Goal: Task Accomplishment & Management: Manage account settings

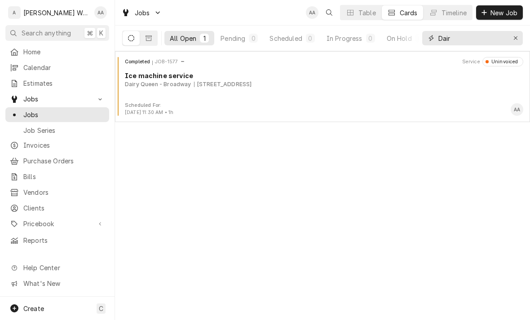
click at [509, 41] on button "Erase input" at bounding box center [515, 38] width 14 height 14
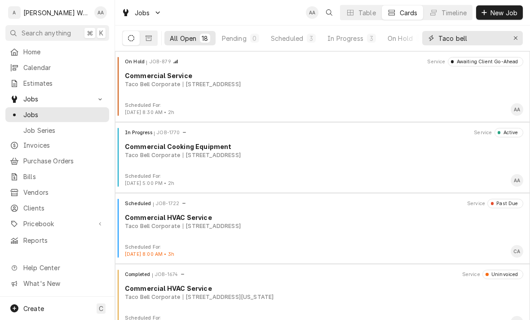
type input "Taco bell"
click at [339, 37] on div "In Progress" at bounding box center [345, 38] width 36 height 9
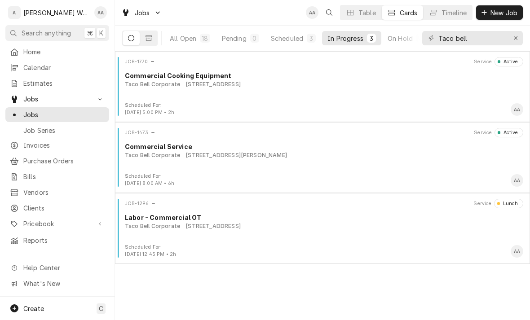
click at [164, 94] on div "JOB-1770 Service Active Commercial Cooking Equipment Taco Bell Corporate 2412 8…" at bounding box center [323, 79] width 408 height 45
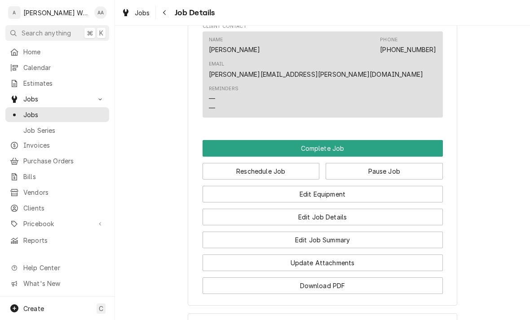
scroll to position [615, 0]
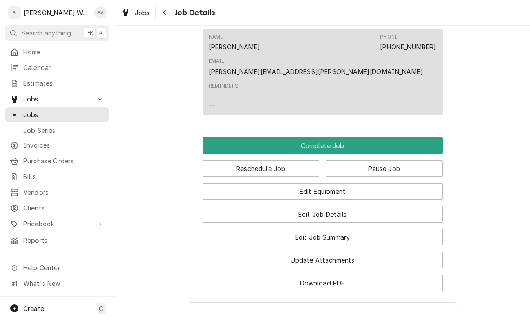
click at [169, 15] on button "Navigate back" at bounding box center [165, 12] width 14 height 14
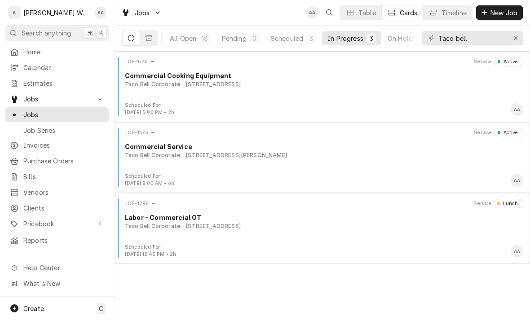
click at [189, 172] on div "JOB-1473 Service Active Commercial Service Taco Bell Corporate 105 S 19th St, B…" at bounding box center [323, 150] width 408 height 45
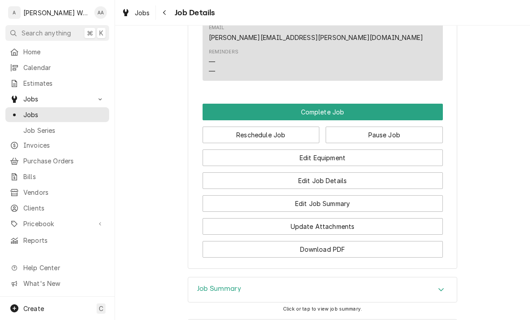
scroll to position [750, 0]
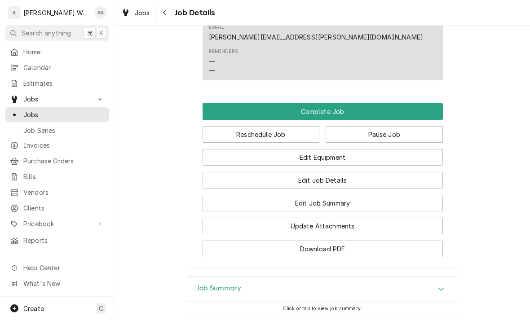
click at [356, 126] on button "Pause Job" at bounding box center [383, 134] width 117 height 17
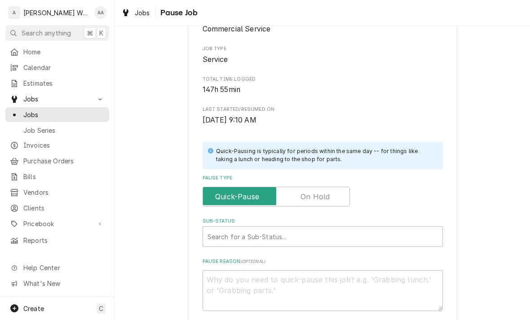
click at [300, 192] on input "Pause Type" at bounding box center [276, 197] width 139 height 20
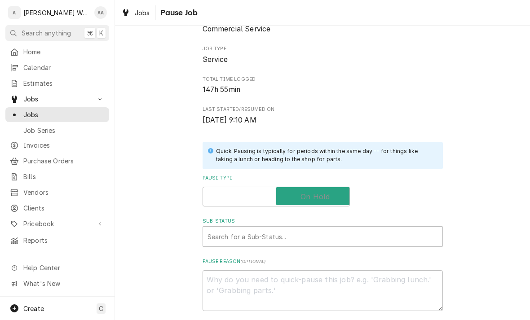
checkbox input "true"
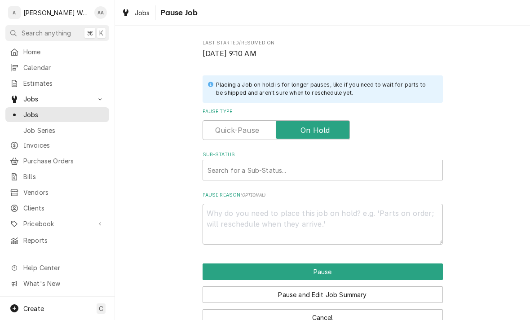
scroll to position [162, 0]
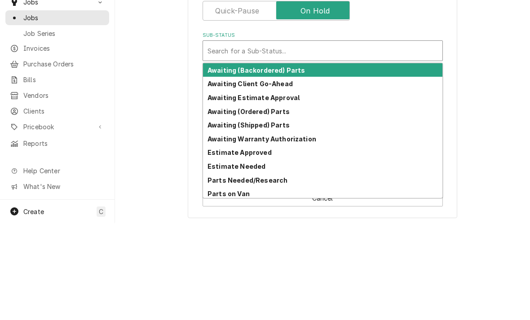
click at [229, 218] on strong "Awaiting (Shipped) Parts" at bounding box center [248, 222] width 82 height 8
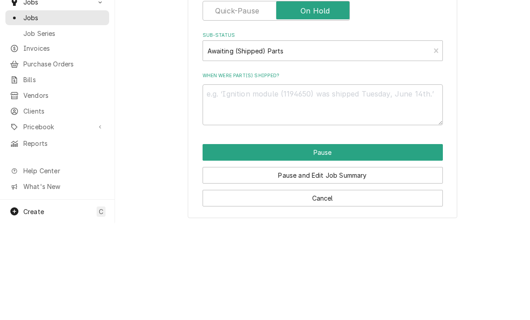
scroll to position [170, 0]
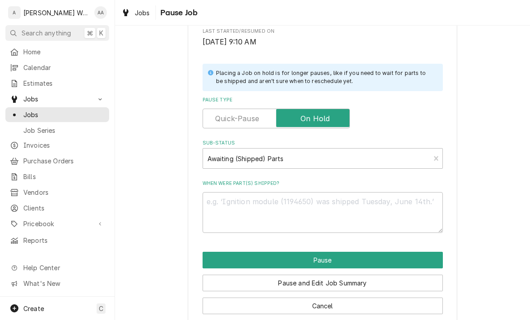
click at [224, 182] on label "When were part(s) shipped?" at bounding box center [322, 183] width 240 height 7
click at [224, 192] on textarea "When were part(s) shipped?" at bounding box center [322, 212] width 240 height 41
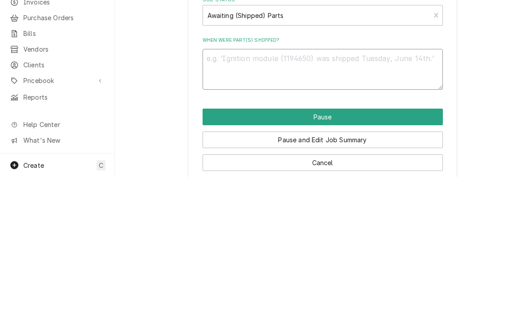
type textarea "x"
type textarea "St"
type textarea "x"
type textarea "Sto"
type textarea "x"
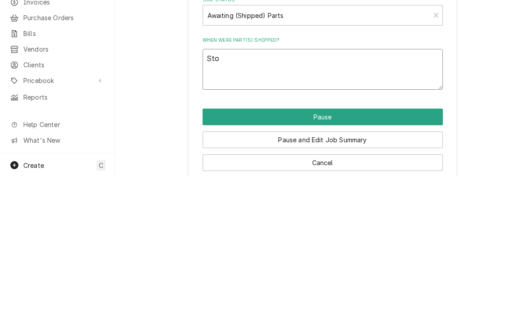
type textarea "Stop"
type textarea "x"
type textarea "Stop"
type textarea "x"
type textarea "Stop t"
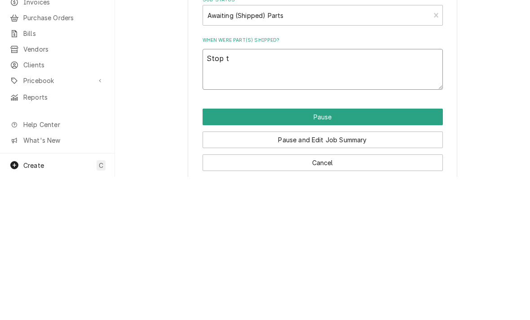
type textarea "x"
type textarea "Stop ti"
type textarea "x"
type textarea "Stop tim"
type textarea "x"
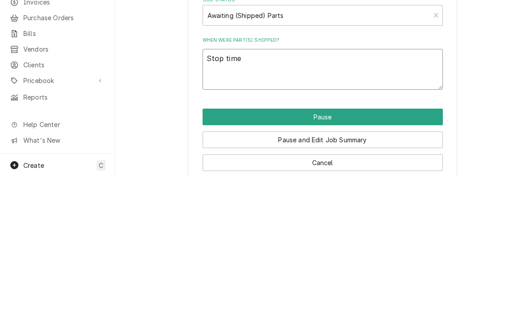
type textarea "Stop time"
type textarea "x"
type textarea "Stop time a"
type textarea "x"
type textarea "Stop time at"
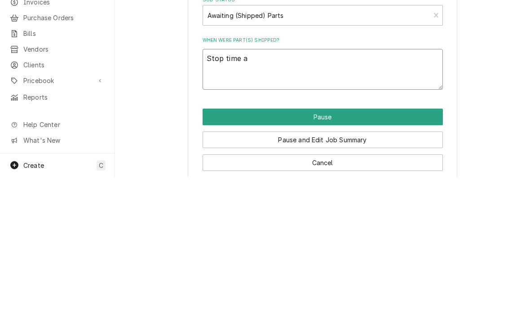
type textarea "x"
type textarea "Stop time at"
type textarea "x"
type textarea "Stop time at 1;"
type textarea "x"
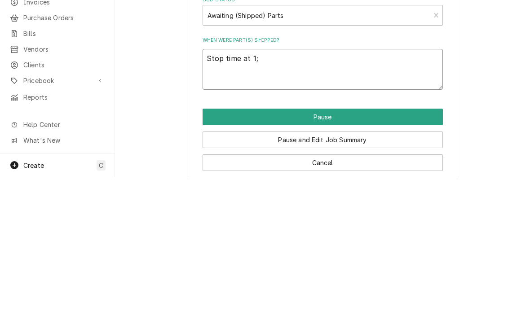
type textarea "Stop time at 1;0"
type textarea "x"
type textarea "Stop time at 1;"
type textarea "x"
type textarea "Stop time at 1:"
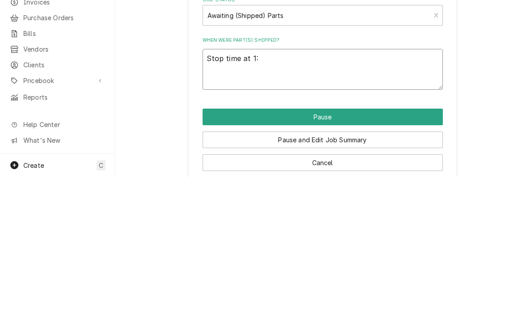
type textarea "x"
type textarea "Stop time at 1:30"
type textarea "x"
type textarea "Stop time at 1:30"
type textarea "x"
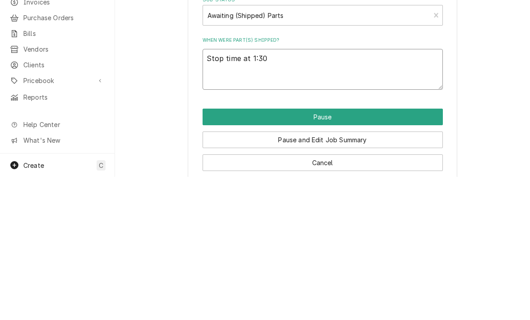
type textarea "Stop time at 1:30i"
type textarea "x"
type textarea "Stop time at 1:30ish"
type textarea "x"
type textarea "Stop time at 1:30th"
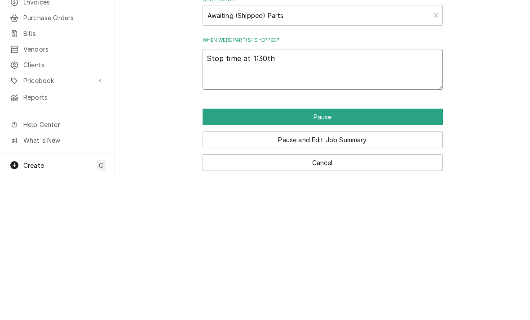
type textarea "x"
type textarea "Stop time at 1:30th,"
type textarea "x"
type textarea "Stop time at 1:30th, p"
type textarea "x"
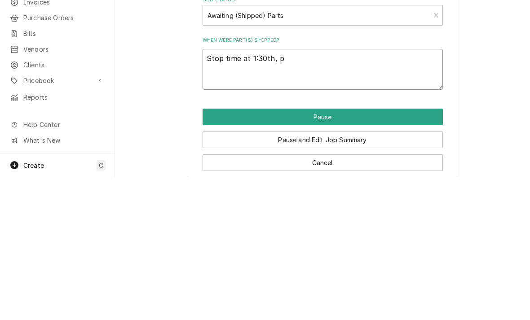
type textarea "Stop time at 1:30th, pa"
type textarea "x"
type textarea "Stop time at 1:30th, par"
type textarea "x"
type textarea "Stop time at 1:30th, part"
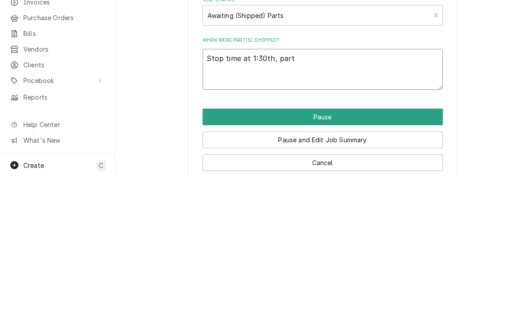
type textarea "x"
type textarea "Stop time at 1:30th, part"
type textarea "x"
type textarea "Stop time at 1:30th, part s"
type textarea "x"
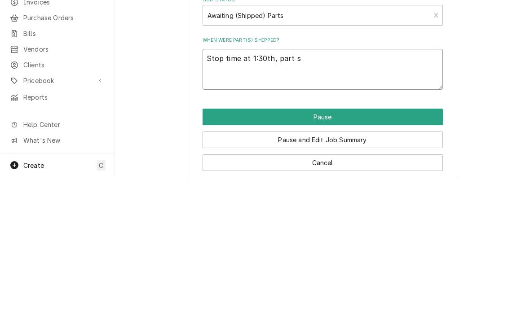
type textarea "Stop time at 1:30th, part sh"
type textarea "x"
type textarea "Stop time at 1:30th, part shi"
type textarea "x"
type textarea "Stop time at 1:30th, part ship"
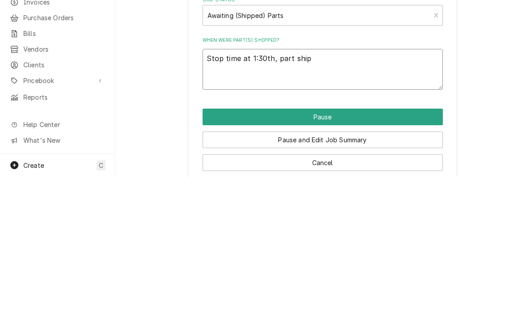
type textarea "x"
type textarea "Stop time at 1:30th, part shipp"
type textarea "x"
type textarea "Stop time at 1:30th, part shippe"
type textarea "x"
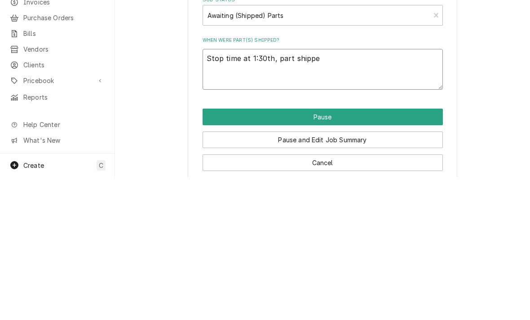
type textarea "Stop time at 1:30th, part shipped"
type textarea "x"
type textarea "Stop time at 1:30th, part shipped"
type textarea "x"
type textarea "Stop time at 1:30th, part shipped f"
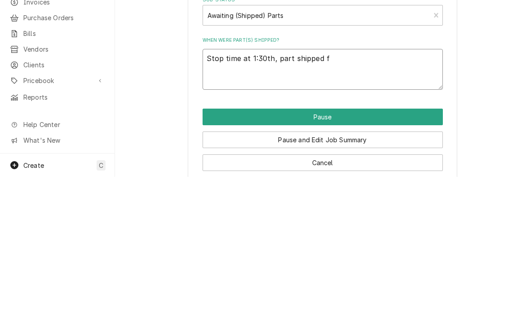
type textarea "x"
type textarea "Stop time at 1:30th, part shipped fr"
type textarea "x"
type textarea "Stop time at 1:30th, part shipped fri"
type textarea "x"
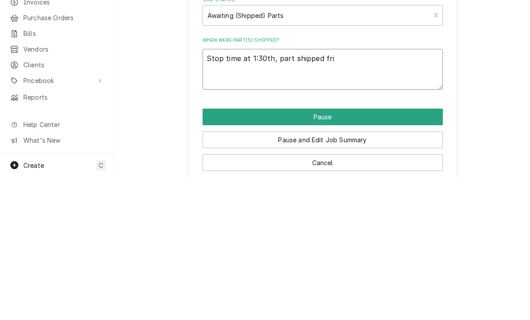
type textarea "Stop time at 1:30th, part shipped frid"
type textarea "x"
type textarea "Stop time at 1:30th, part shipped frida"
type textarea "x"
type textarea "Stop time at 1:30th, part shipped friday"
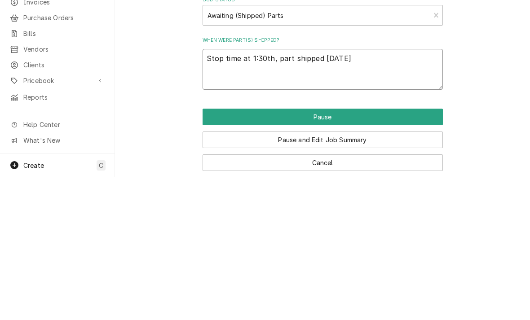
type textarea "x"
type textarea "Stop time at 1:30th, part shipped friday"
click at [217, 252] on button "Pause" at bounding box center [322, 260] width 240 height 17
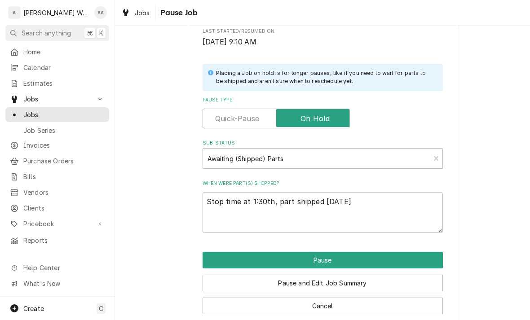
type textarea "x"
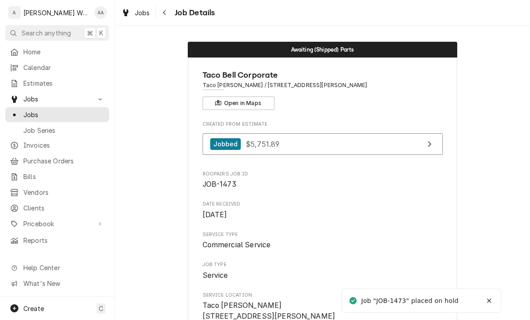
click at [29, 114] on span "Jobs" at bounding box center [63, 114] width 81 height 9
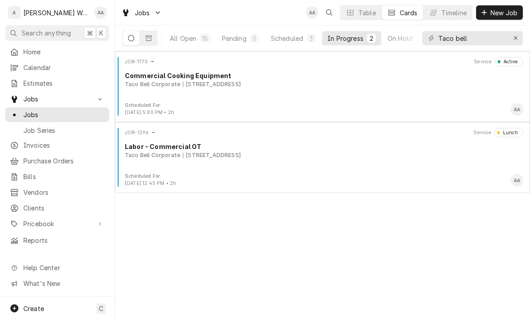
click at [181, 93] on div "JOB-1770 Service Active Commercial Cooking Equipment Taco Bell Corporate 2412 8…" at bounding box center [323, 79] width 408 height 45
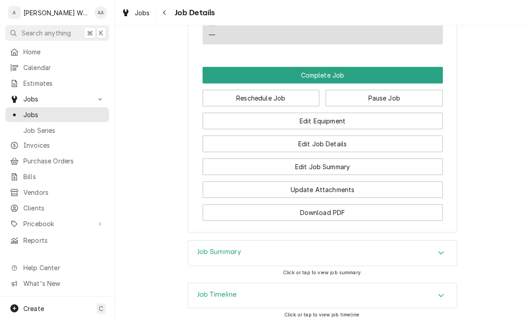
scroll to position [685, 0]
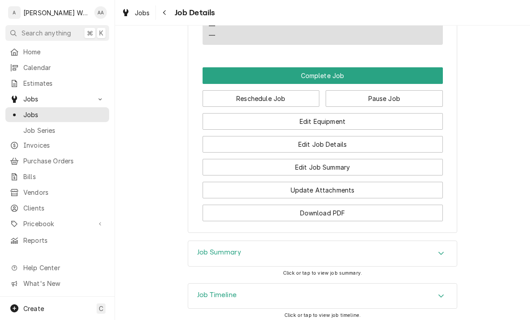
click at [249, 136] on button "Edit Job Details" at bounding box center [322, 144] width 240 height 17
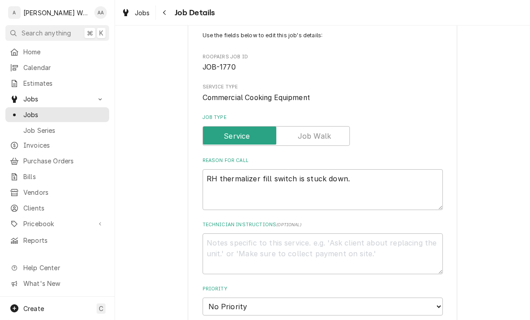
type textarea "x"
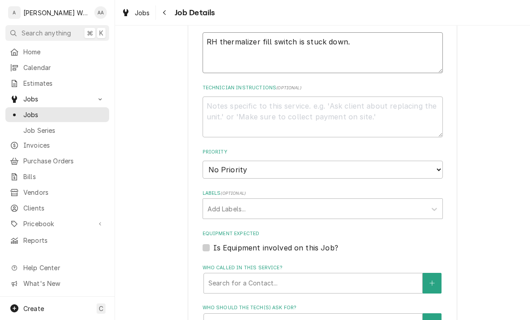
click at [353, 45] on textarea "RH thermalizer fill switch is stuck down." at bounding box center [322, 52] width 240 height 41
type textarea "RH thermalizer fill switch is stuck down."
type textarea "x"
type textarea "RH thermalizer fill switch is stuck down. B"
type textarea "x"
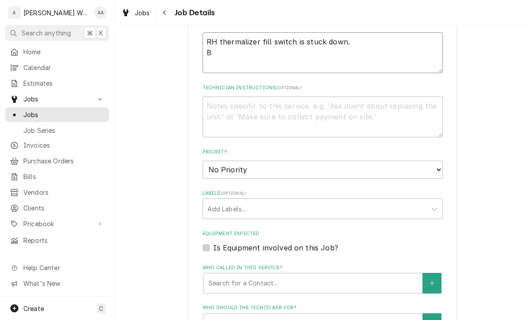
type textarea "RH thermalizer fill switch is stuck down. Bu"
type textarea "x"
type textarea "RH thermalizer fill switch is stuck down. Bun"
type textarea "x"
type textarea "RH thermalizer fill switch is stuck down. Bun t"
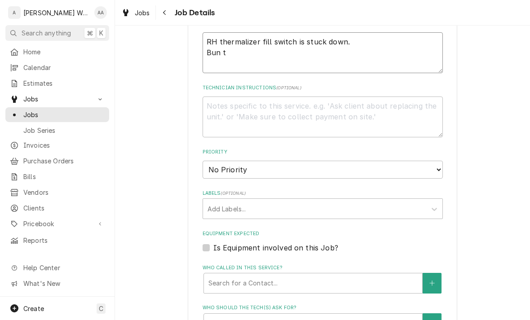
type textarea "x"
type textarea "RH thermalizer fill switch is stuck down. Bun to"
type textarea "x"
type textarea "RH thermalizer fill switch is stuck down. Bun toa"
type textarea "x"
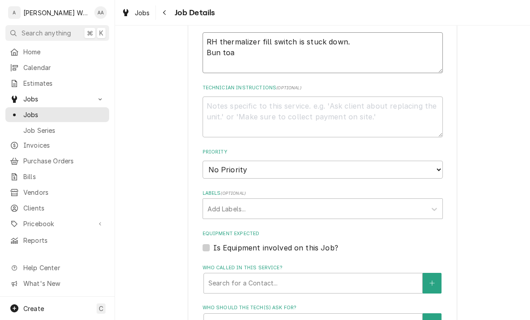
type textarea "RH thermalizer fill switch is stuck down. Bun toas"
type textarea "x"
type textarea "RH thermalizer fill switch is stuck down. Bun toast"
type textarea "x"
type textarea "RH thermalizer fill switch is stuck down. Bun toaste"
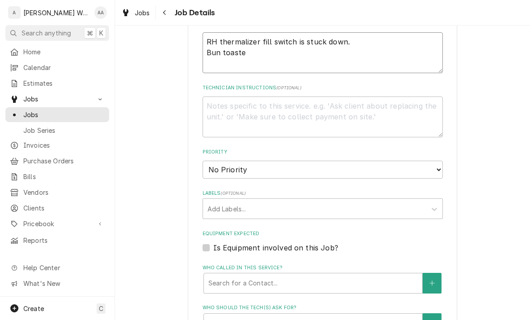
type textarea "x"
type textarea "RH thermalizer fill switch is stuck down. Bun toaster"
type textarea "x"
type textarea "RH thermalizer fill switch is stuck down. Bun toaster"
type textarea "x"
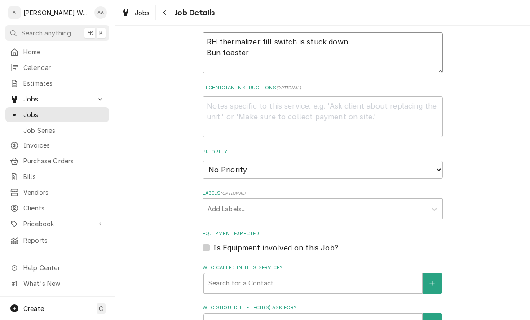
type textarea "RH thermalizer fill switch is stuck down. Bun toaster t"
type textarea "x"
type textarea "RH thermalizer fill switch is stuck down. Bun toaster th"
type textarea "x"
type textarea "RH thermalizer fill switch is stuck down. Bun toaster thr"
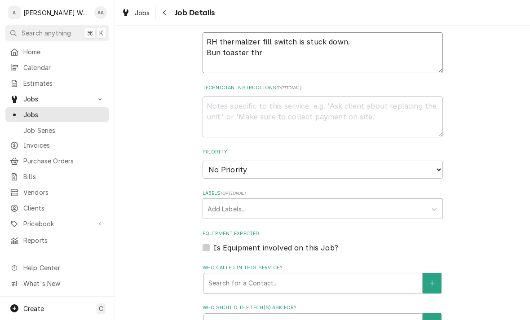
type textarea "x"
type textarea "RH thermalizer fill switch is stuck down. Bun toaster thro"
type textarea "x"
type textarea "RH thermalizer fill switch is stuck down. Bun toaster throwi"
type textarea "x"
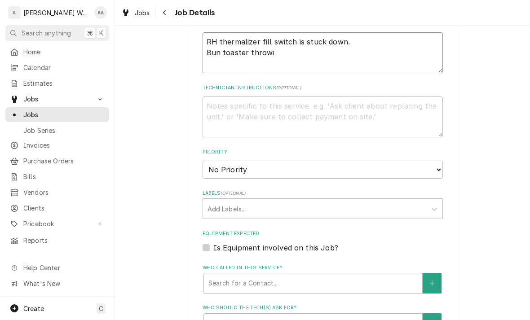
type textarea "RH thermalizer fill switch is stuck down. Bun toaster throwin"
type textarea "x"
type textarea "RH thermalizer fill switch is stuck down. Bun toaster throwing"
type textarea "x"
type textarea "RH thermalizer fill switch is stuck down. Bun toaster throwing"
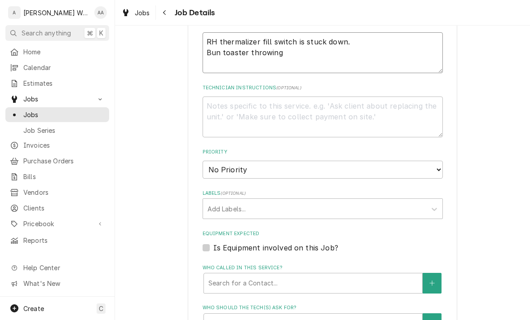
type textarea "x"
type textarea "RH thermalizer fill switch is stuck down. Bun toaster throwing e"
type textarea "x"
type textarea "RH thermalizer fill switch is stuck down. Bun toaster throwing er"
type textarea "x"
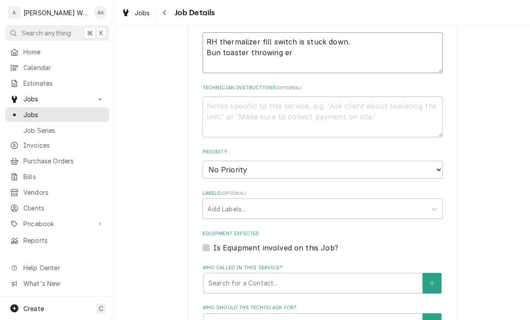
type textarea "RH thermalizer fill switch is stuck down. Bun toaster throwing err"
type textarea "x"
type textarea "RH thermalizer fill switch is stuck down. Bun toaster throwing erro"
type textarea "x"
type textarea "RH thermalizer fill switch is stuck down. Bun toaster throwing error"
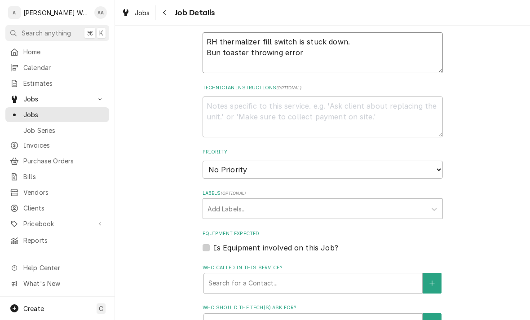
type textarea "x"
type textarea "RH thermalizer fill switch is stuck down. Bun toaster throwing error"
type textarea "x"
type textarea "RH thermalizer fill switch is stuck down. Bun toaster throwing error c"
type textarea "x"
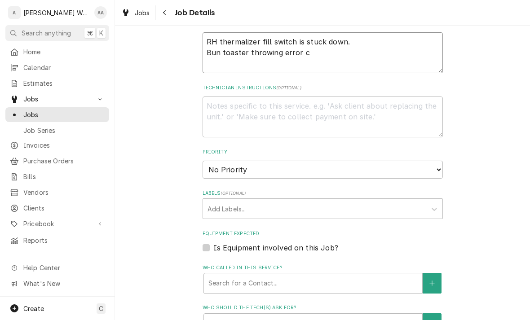
type textarea "RH thermalizer fill switch is stuck down. Bun toaster throwing error co"
type textarea "x"
type textarea "RH thermalizer fill switch is stuck down. Bun toaster throwing error cod"
type textarea "x"
type textarea "RH thermalizer fill switch is stuck down. Bun toaster throwing error code"
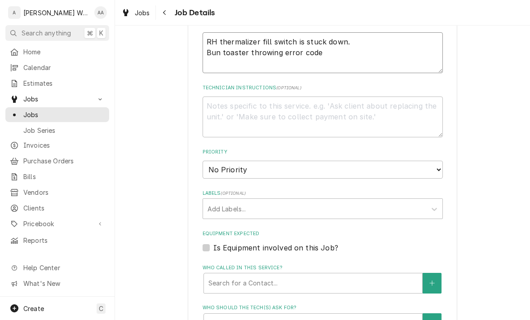
type textarea "x"
type textarea "RH thermalizer fill switch is stuck down. Bun toaster throwing error code a"
type textarea "x"
type textarea "RH thermalizer fill switch is stuck down. Bun toaster throwing error code ag"
type textarea "x"
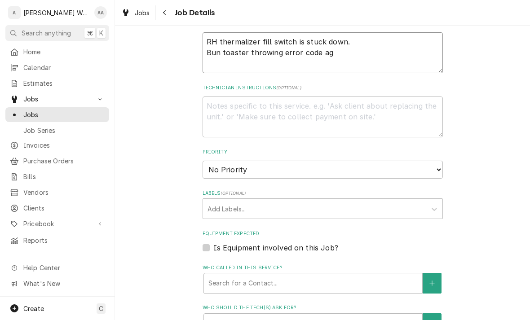
type textarea "RH thermalizer fill switch is stuck down. Bun toaster throwing error code aga"
type textarea "x"
type textarea "RH thermalizer fill switch is stuck down. Bun toaster throwing error code agai"
type textarea "x"
type textarea "RH thermalizer fill switch is stuck down. Bun toaster throwing error code again"
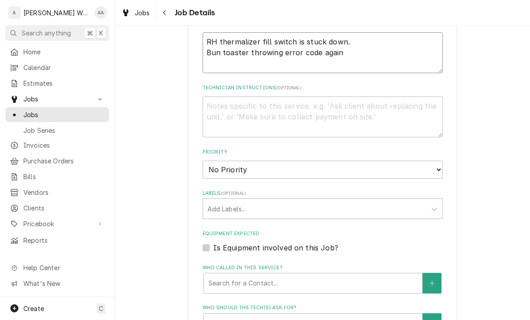
type textarea "x"
type textarea "RH thermalizer fill switch is stuck down. Bun toaster throwing error code again"
type textarea "x"
type textarea "RH thermalizer fill switch is stuck down. Bun toaster throwing error code again…"
type textarea "x"
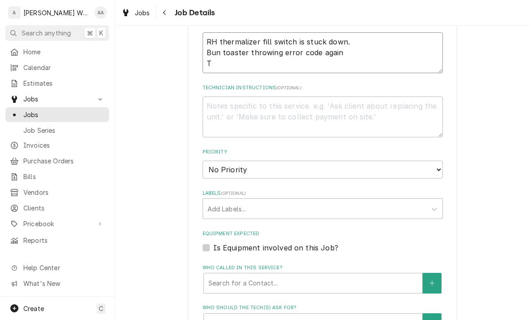
type textarea "RH thermalizer fill switch is stuck down. Bun toaster throwing error code again…"
type textarea "x"
type textarea "RH thermalizer fill switch is stuck down. Bun toaster throwing error code again…"
type textarea "x"
type textarea "RH thermalizer fill switch is stuck down. Bun toaster throwing error code again…"
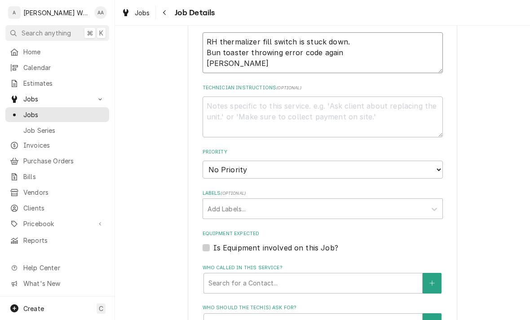
type textarea "x"
type textarea "RH thermalizer fill switch is stuck down. Bun toaster throwing error code again…"
type textarea "x"
type textarea "RH thermalizer fill switch is stuck down. Bun toaster throwing error code again…"
type textarea "x"
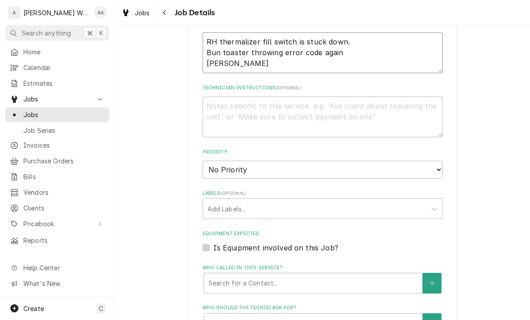
type textarea "RH thermalizer fill switch is stuck down. Bun toaster throwing error code again…"
type textarea "x"
type textarea "RH thermalizer fill switch is stuck down. Bun toaster throwing error code again…"
type textarea "x"
type textarea "RH thermalizer fill switch is stuck down. Bun toaster throwing error code again…"
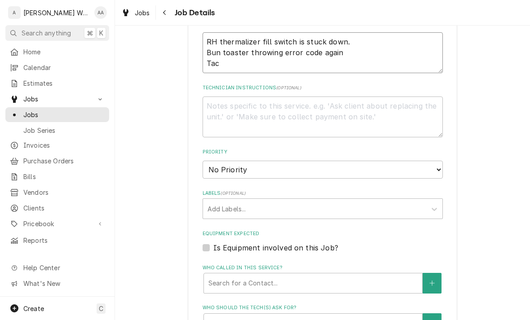
type textarea "x"
type textarea "RH thermalizer fill switch is stuck down. Bun toaster throwing error code again…"
type textarea "x"
type textarea "RH thermalizer fill switch is stuck down. Bun toaster throwing error code again…"
type textarea "x"
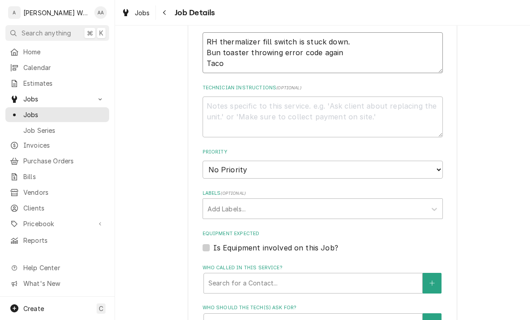
type textarea "RH thermalizer fill switch is stuck down. Bun toaster throwing error code again…"
type textarea "x"
type textarea "RH thermalizer fill switch is stuck down. Bun toaster throwing error code again…"
type textarea "x"
type textarea "RH thermalizer fill switch is stuck down. Bun toaster throwing error code again…"
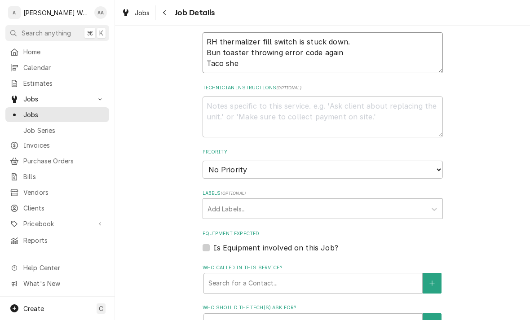
type textarea "x"
type textarea "RH thermalizer fill switch is stuck down. Bun toaster throwing error code again…"
type textarea "x"
type textarea "RH thermalizer fill switch is stuck down. Bun toaster throwing error code again…"
type textarea "x"
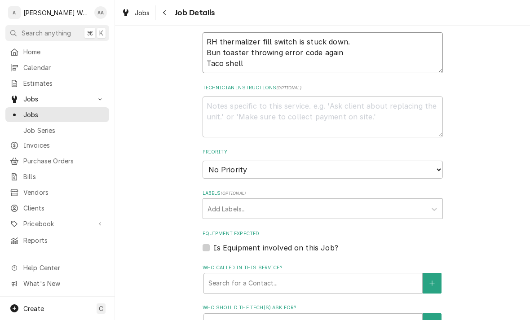
type textarea "RH thermalizer fill switch is stuck down. Bun toaster throwing error code again…"
type textarea "x"
type textarea "RH thermalizer fill switch is stuck down. Bun toaster throwing error code again…"
type textarea "x"
type textarea "RH thermalizer fill switch is stuck down. Bun toaster throwing error code again…"
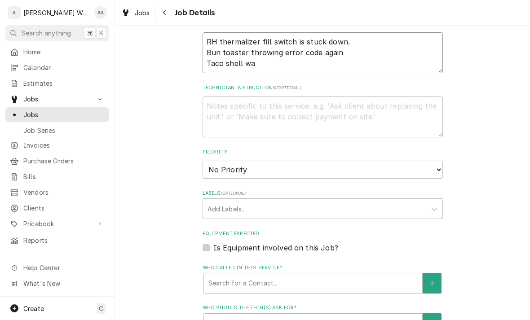
type textarea "x"
type textarea "RH thermalizer fill switch is stuck down. Bun toaster throwing error code again…"
type textarea "x"
type textarea "RH thermalizer fill switch is stuck down. Bun toaster throwing error code again…"
type textarea "x"
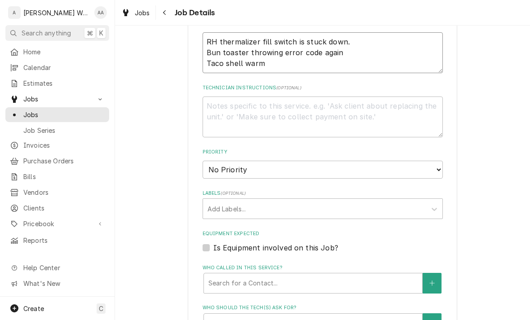
type textarea "RH thermalizer fill switch is stuck down. Bun toaster throwing error code again…"
type textarea "x"
type textarea "RH thermalizer fill switch is stuck down. Bun toaster throwing error code again…"
type textarea "x"
type textarea "RH thermalizer fill switch is stuck down. Bun toaster throwing error code again…"
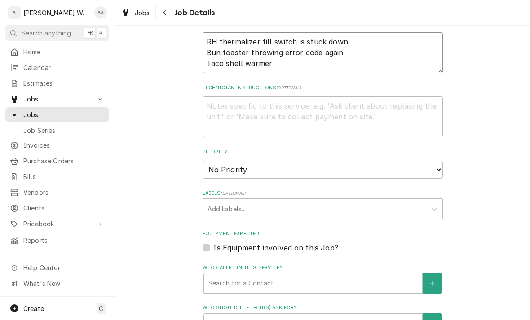
type textarea "x"
type textarea "RH thermalizer fill switch is stuck down. Bun toaster throwing error code again…"
type textarea "x"
type textarea "RH thermalizer fill switch is stuck down. Bun toaster throwing error code again…"
type textarea "x"
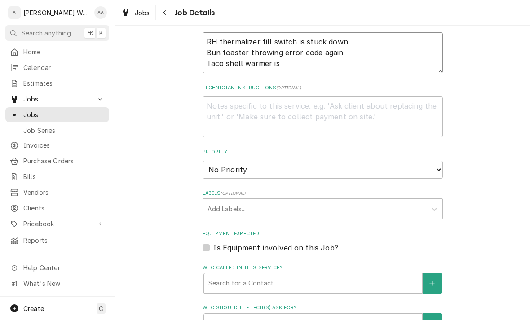
type textarea "RH thermalizer fill switch is stuck down. Bun toaster throwing error code again…"
type textarea "x"
type textarea "RH thermalizer fill switch is stuck down. Bun toaster throwing error code again…"
type textarea "x"
type textarea "RH thermalizer fill switch is stuck down. Bun toaster throwing error code again…"
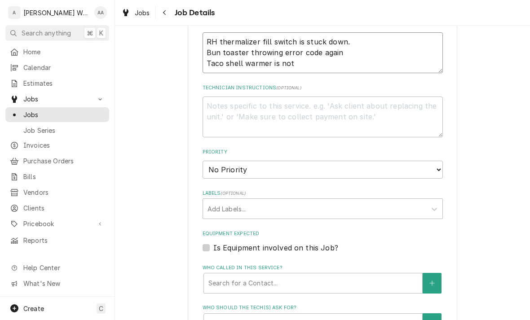
type textarea "x"
type textarea "RH thermalizer fill switch is stuck down. Bun toaster throwing error code again…"
type textarea "x"
type textarea "RH thermalizer fill switch is stuck down. Bun toaster throwing error code again…"
type textarea "x"
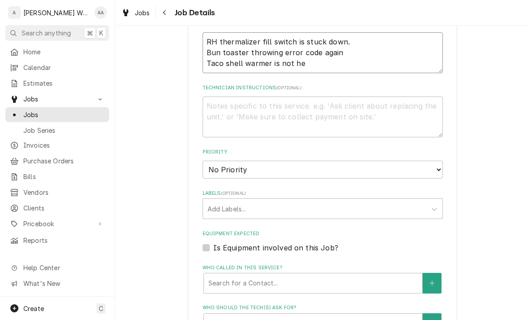
type textarea "RH thermalizer fill switch is stuck down. Bun toaster throwing error code again…"
type textarea "x"
type textarea "RH thermalizer fill switch is stuck down. Bun toaster throwing error code again…"
type textarea "x"
type textarea "RH thermalizer fill switch is stuck down. Bun toaster throwing error code again…"
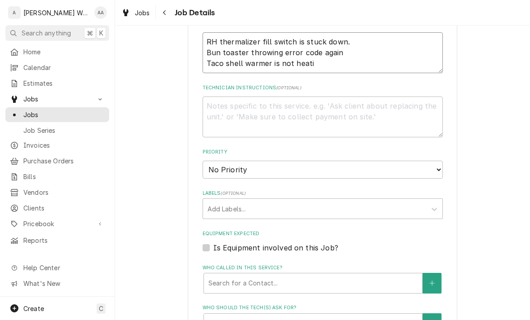
type textarea "x"
type textarea "RH thermalizer fill switch is stuck down. Bun toaster throwing error code again…"
type textarea "x"
type textarea "RH thermalizer fill switch is stuck down. Bun toaster throwing error code again…"
type textarea "x"
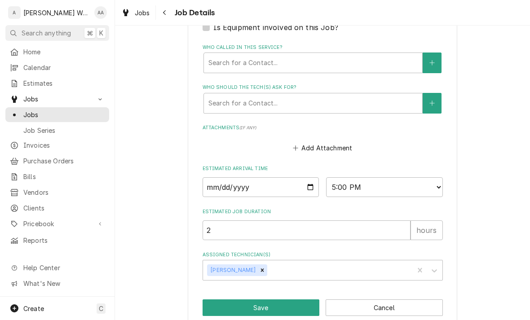
scroll to position [426, 0]
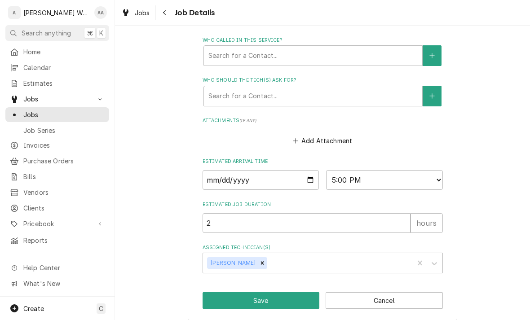
type textarea "RH thermalizer fill switch is stuck down. Bun toaster throwing error code again…"
click at [223, 295] on button "Save" at bounding box center [260, 300] width 117 height 17
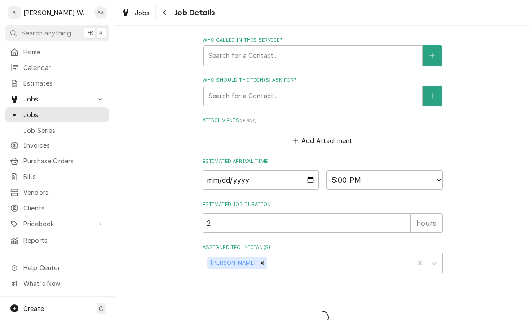
type textarea "x"
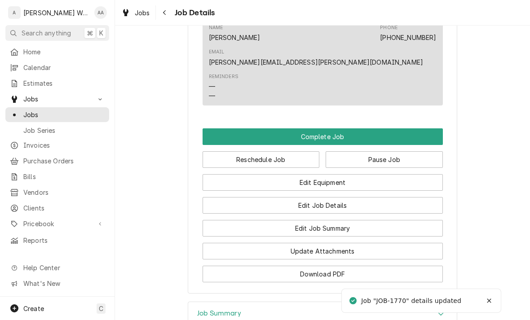
scroll to position [644, 0]
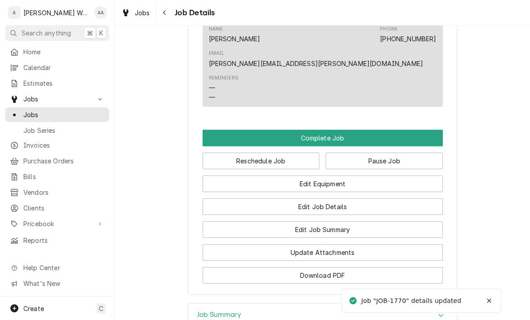
click at [251, 221] on button "Edit Job Summary" at bounding box center [322, 229] width 240 height 17
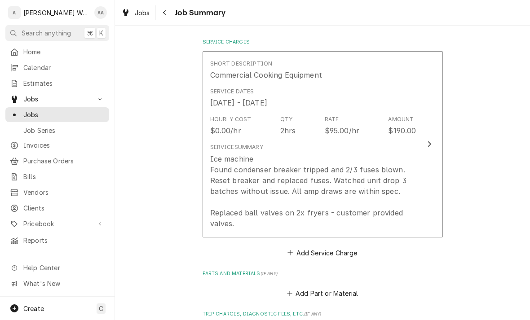
scroll to position [281, 0]
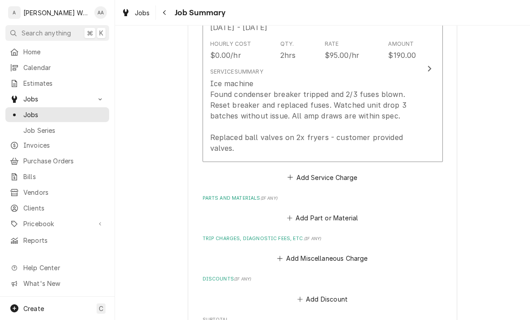
click at [224, 128] on div "Ice machine Found condenser breaker tripped and 2/3 fuses blown. Reset breaker …" at bounding box center [313, 115] width 206 height 75
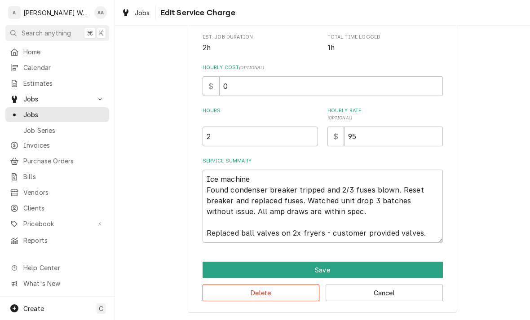
scroll to position [184, 0]
click at [211, 181] on textarea "Ice machine Found condenser breaker tripped and 2/3 fuses blown. Reset breaker …" at bounding box center [322, 206] width 240 height 73
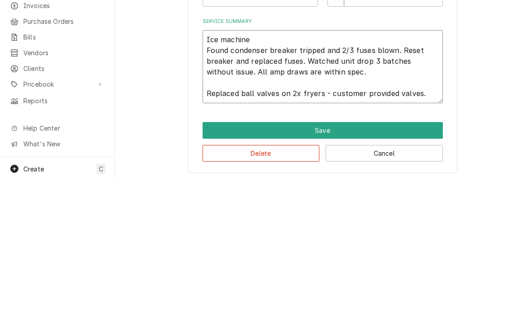
click at [209, 170] on textarea "Ice machine Found condenser breaker tripped and 2/3 fuses blown. Reset breaker …" at bounding box center [322, 206] width 240 height 73
type textarea "x"
type textarea "Replaced ball valves on 2x fryers - customer provided valves."
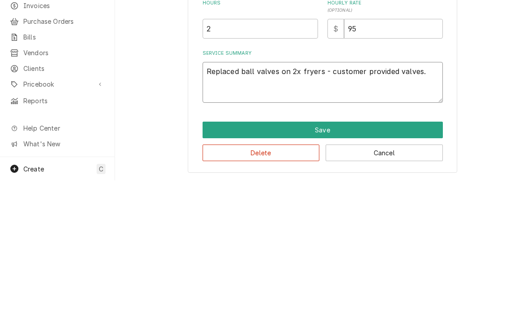
scroll to position [152, 0]
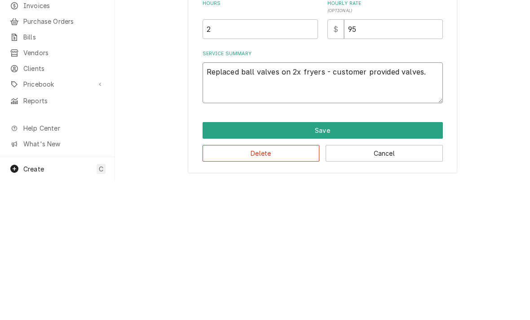
click at [206, 202] on textarea "Replaced ball valves on 2x fryers - customer provided valves." at bounding box center [322, 222] width 240 height 41
type textarea "x"
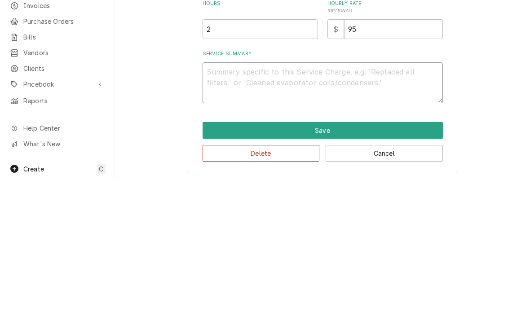
type textarea "x"
type textarea "Ta"
type textarea "x"
type textarea "Taco"
type textarea "x"
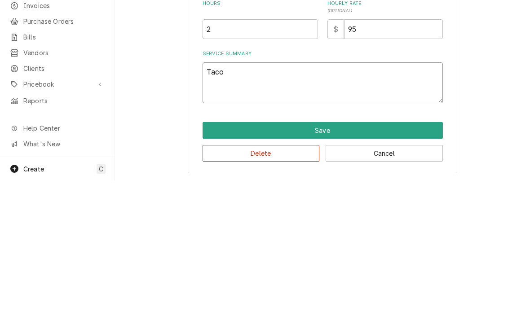
type textarea "Taco"
type textarea "x"
type textarea "Taco s"
type textarea "x"
type textarea "Taco sh"
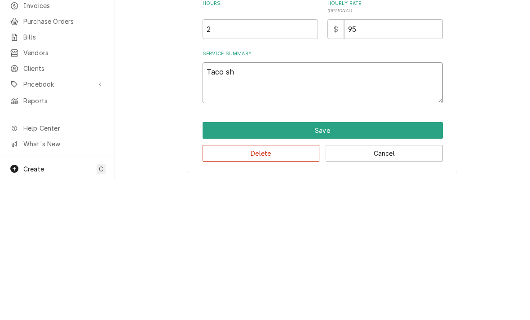
type textarea "x"
type textarea "Taco she"
type textarea "x"
type textarea "Taco shel"
type textarea "x"
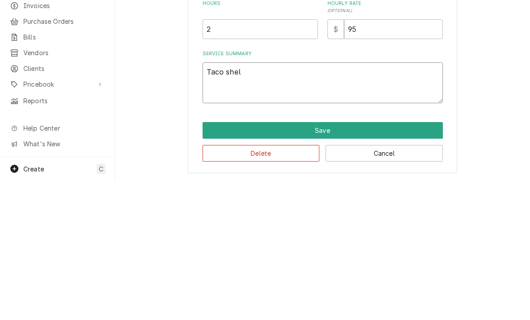
type textarea "Taco shell"
type textarea "x"
type textarea "Taco shell"
type textarea "x"
type textarea "Taco shell w"
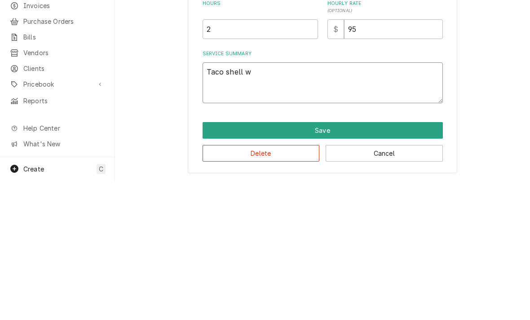
type textarea "x"
type textarea "Taco shell wa"
type textarea "x"
type textarea "Taco shell war"
type textarea "x"
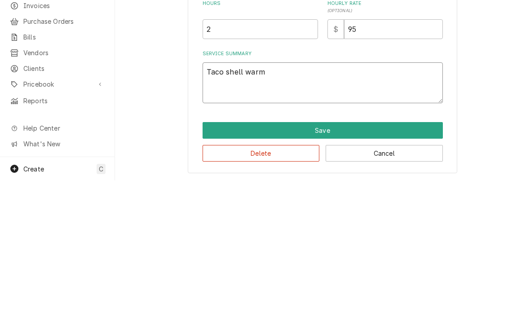
type textarea "Taco shell warme"
type textarea "x"
type textarea "Taco shell warmer"
type textarea "x"
type textarea "Taco shell warmer F"
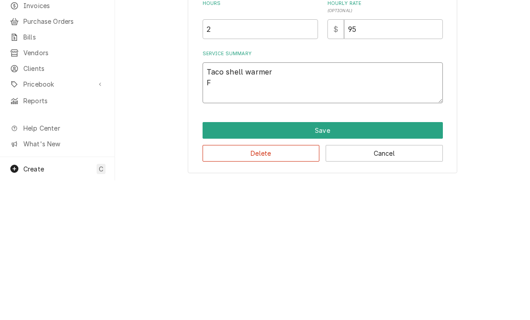
type textarea "x"
type textarea "Taco shell warmer Fo"
type textarea "x"
type textarea "Taco shell warmer Fou"
type textarea "x"
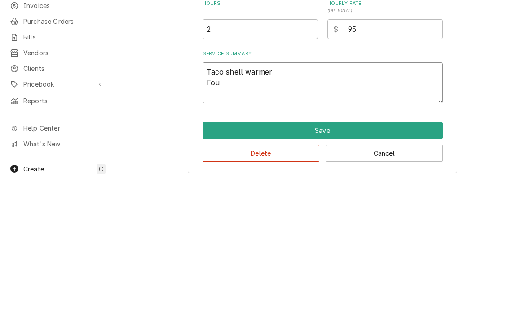
type textarea "Taco shell warmer Foun"
type textarea "x"
type textarea "Taco shell warmer Found"
type textarea "x"
type textarea "Taco shell warmer Found"
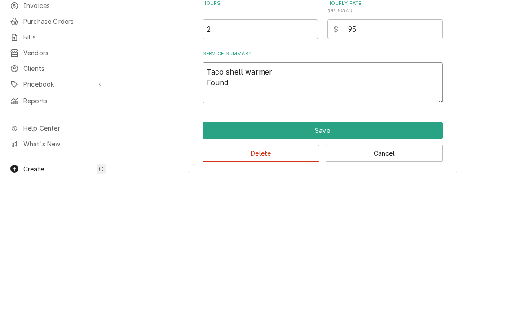
type textarea "x"
type textarea "Taco shell warmer Found t"
type textarea "x"
type textarea "Taco shell warmer Found tr"
type textarea "x"
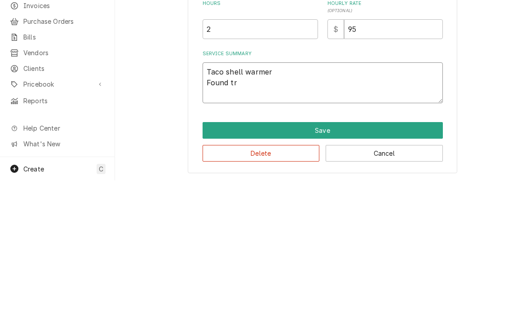
type textarea "Taco shell warmer Found tri"
type textarea "x"
type textarea "Taco shell warmer Found trip"
type textarea "x"
type textarea "Taco shell warmer Found tripp"
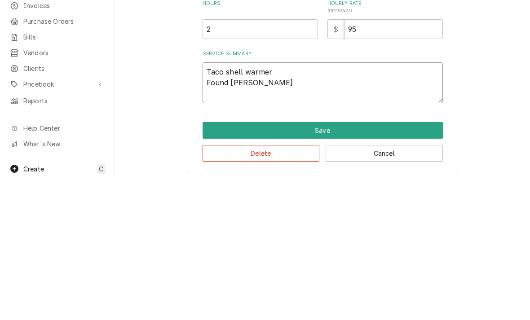
type textarea "x"
type textarea "Taco shell warmer Found trippe"
type textarea "x"
type textarea "Taco shell warmer Found tripped"
type textarea "x"
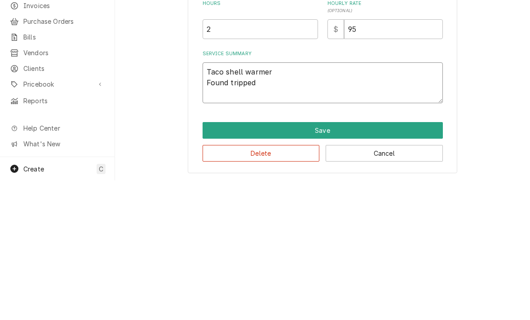
type textarea "Taco shell warmer Found tripped"
type textarea "x"
type textarea "Taco shell warmer Found tripped h"
type textarea "x"
type textarea "Taco shell warmer Found tripped hig"
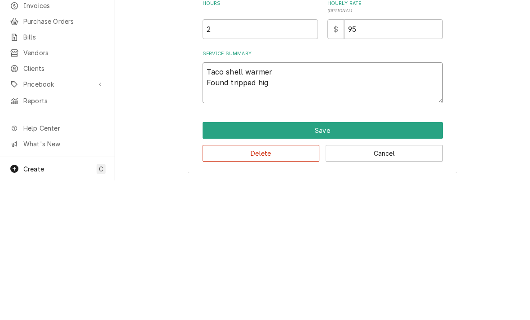
type textarea "x"
type textarea "Taco shell warmer Found tripped high"
type textarea "x"
type textarea "Taco shell warmer Found tripped high"
type textarea "x"
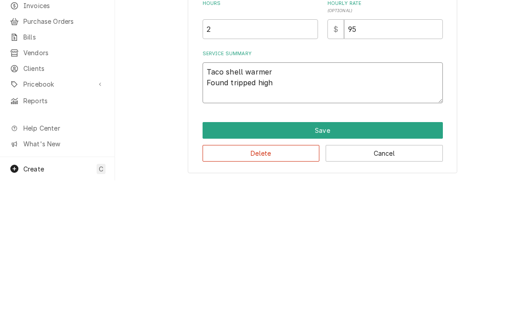
type textarea "Taco shell warmer Found tripped high l"
type textarea "x"
type textarea "Taco shell warmer Found tripped high li"
type textarea "x"
type textarea "Taco shell warmer Found tripped high lim"
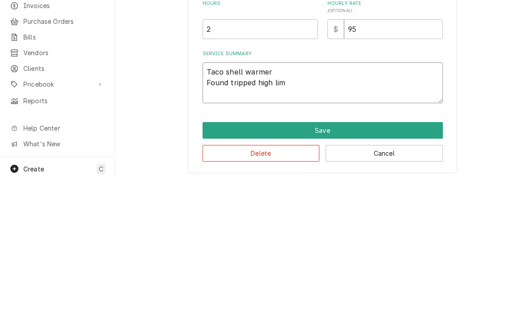
type textarea "x"
type textarea "Taco shell warmer Found tripped high limit"
type textarea "x"
type textarea "Taco shell warmer Found tripped high limit"
type textarea "x"
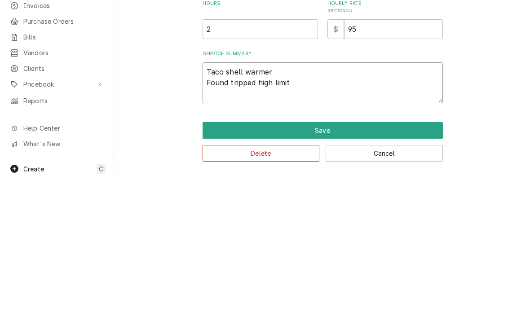
type textarea "Taco shell warmer Found tripped high limit s"
type textarea "x"
type textarea "Taco shell warmer Found tripped high limit sn"
type textarea "x"
type textarea "Taco shell warmer Found tripped high limit snd"
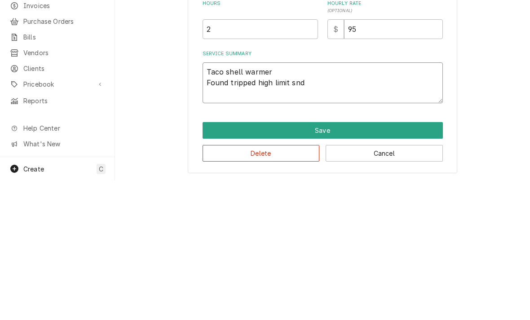
type textarea "x"
type textarea "Taco shell warmer Found tripped high limit and"
type textarea "x"
type textarea "Taco shell warmer Found tripped high limit and b"
type textarea "x"
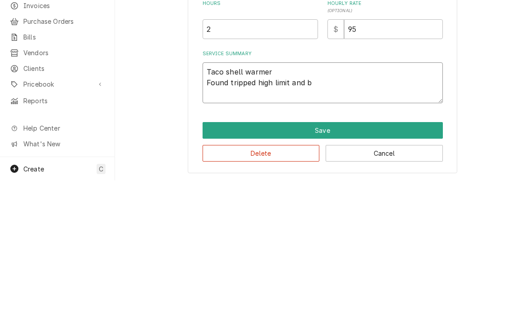
type textarea "Taco shell warmer Found tripped high limit and ba"
type textarea "x"
type textarea "Taco shell warmer Found tripped high limit and bad"
type textarea "x"
type textarea "Taco shell warmer Found tripped high limit and bad f"
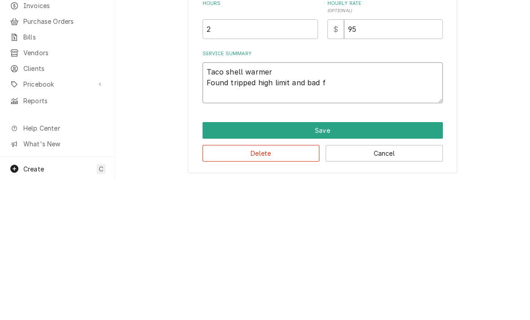
type textarea "x"
type textarea "Taco shell warmer Found tripped high limit and bad fa"
type textarea "x"
type textarea "Taco shell warmer Found tripped high limit and bad fan"
type textarea "x"
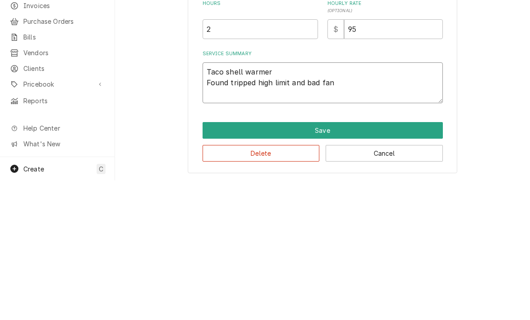
type textarea "Taco shell warmer Found tripped high limit and bad fan"
type textarea "x"
type textarea "Taco shell warmer Found tripped high limit and bad fan m"
type textarea "x"
type textarea "Taco shell warmer Found tripped high limit and bad fan mo"
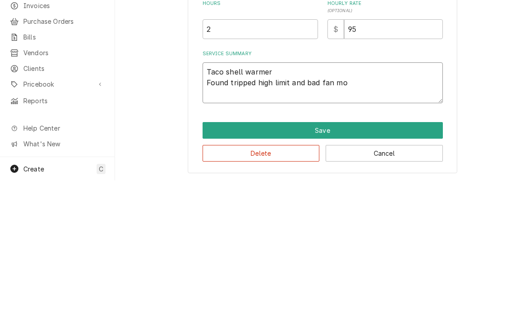
type textarea "x"
type textarea "Taco shell warmer Found tripped high limit and bad fan mot"
type textarea "x"
type textarea "Taco shell warmer Found tripped high limit and bad fan motor"
type textarea "x"
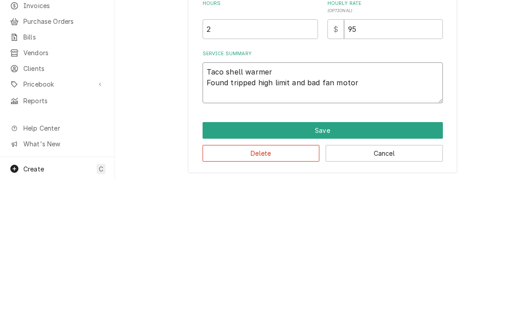
type textarea "Taco shell warmer Found tripped high limit and bad fan motor"
type textarea "x"
type textarea "Taco shell warmer Found tripped high limit and bad fan motor."
type textarea "x"
type textarea "Taco shell warmer Found tripped high limit and bad fan motor. C"
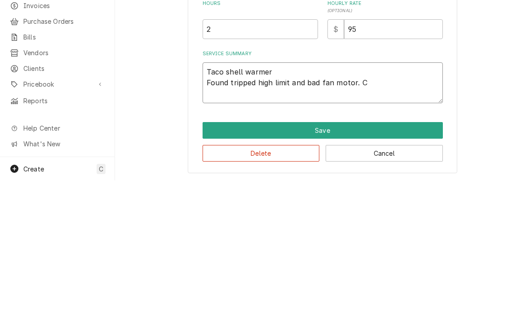
type textarea "x"
type textarea "Taco shell warmer Found tripped high limit and bad fan motor. Cl"
type textarea "x"
type textarea "Taco shell warmer Found tripped high limit and bad fan motor. Cle"
type textarea "x"
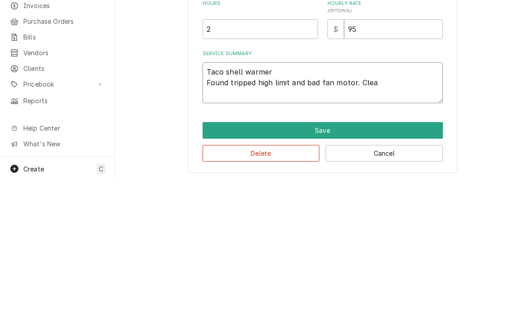
type textarea "Taco shell warmer Found tripped high limit and bad fan motor. Clean"
type textarea "x"
type textarea "Taco shell warmer Found tripped high limit and bad fan motor. Cleaned"
type textarea "x"
type textarea "Taco shell warmer Found tripped high limit and bad fan motor. Cleaned"
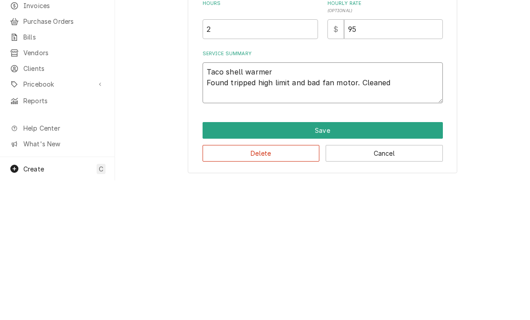
type textarea "x"
type textarea "Taco shell warmer Found tripped high limit and bad fan motor. Cleaned m"
type textarea "x"
type textarea "Taco shell warmer Found tripped high limit and bad fan motor. Cleaned mo"
type textarea "x"
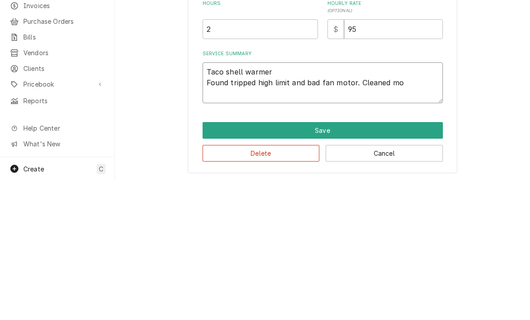
type textarea "Taco shell warmer Found tripped high limit and bad fan motor. Cleaned mot"
type textarea "x"
type textarea "Taco shell warmer Found tripped high limit and bad fan motor. Cleaned moto"
type textarea "x"
type textarea "Taco shell warmer Found tripped high limit and bad fan motor. Cleaned motor"
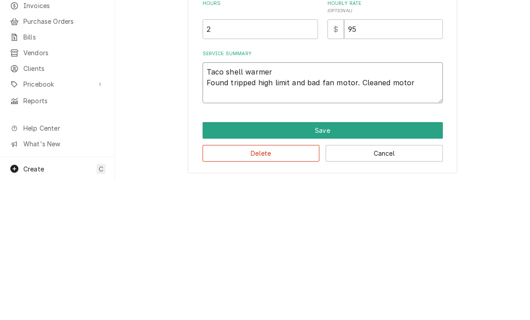
type textarea "x"
type textarea "Taco shell warmer Found tripped high limit and bad fan motor. Cleaned motor"
type textarea "x"
type textarea "Taco shell warmer Found tripped high limit and bad fan motor. Cleaned motor a"
type textarea "x"
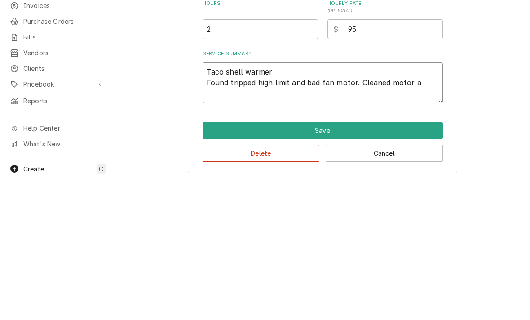
type textarea "Taco shell warmer Found tripped high limit and bad fan motor. Cleaned motor an"
type textarea "x"
type textarea "Taco shell warmer Found tripped high limit and bad fan motor. Cleaned motor and"
type textarea "x"
type textarea "Taco shell warmer Found tripped high limit and bad fan motor. Cleaned motor and"
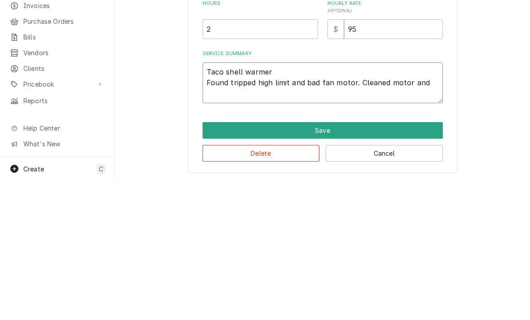
type textarea "x"
type textarea "Taco shell warmer Found tripped high limit and bad fan motor. Cleaned motor and…"
type textarea "x"
type textarea "Taco shell warmer Found tripped high limit and bad fan motor. Cleaned motor and…"
type textarea "x"
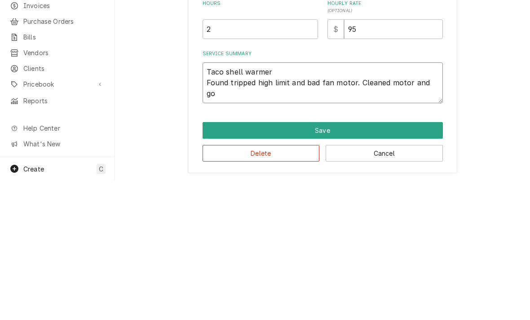
type textarea "Taco shell warmer Found tripped high limit and bad fan motor. Cleaned motor and…"
type textarea "x"
type textarea "Taco shell warmer Found tripped high limit and bad fan motor. Cleaned motor and…"
type textarea "x"
type textarea "Taco shell warmer Found tripped high limit and bad fan motor. Cleaned motor and…"
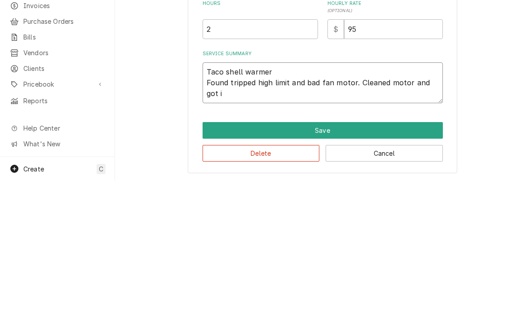
type textarea "x"
type textarea "Taco shell warmer Found tripped high limit and bad fan motor. Cleaned motor and…"
type textarea "x"
type textarea "Taco shell warmer Found tripped high limit and bad fan motor. Cleaned motor and…"
type textarea "x"
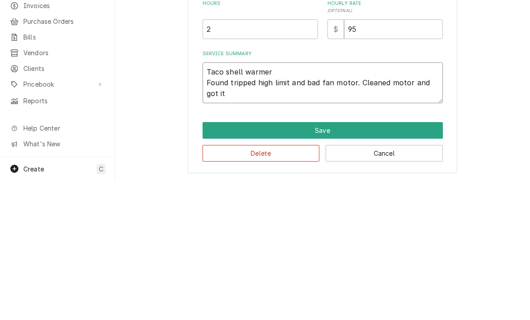
type textarea "Taco shell warmer Found tripped high limit and bad fan motor. Cleaned motor and…"
type textarea "x"
type textarea "Taco shell warmer Found tripped high limit and bad fan motor. Cleaned motor and…"
type textarea "x"
type textarea "Taco shell warmer Found tripped high limit and bad fan motor. Cleaned motor and…"
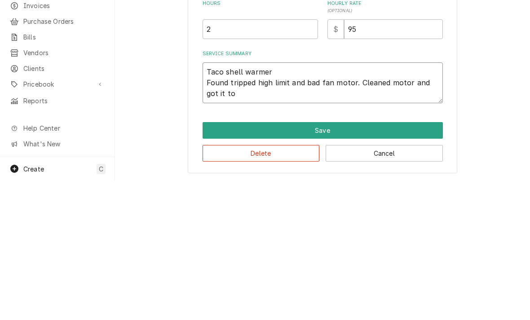
type textarea "x"
type textarea "Taco shell warmer Found tripped high limit and bad fan motor. Cleaned motor and…"
type textarea "x"
type textarea "Taco shell warmer Found tripped high limit and bad fan motor. Cleaned motor and…"
type textarea "x"
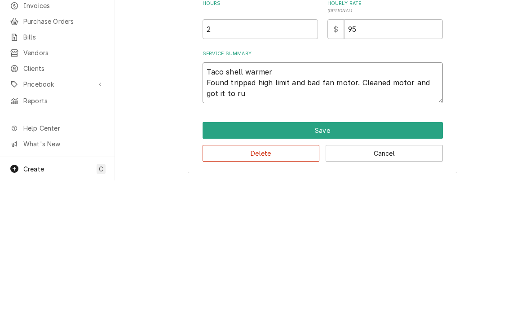
type textarea "Taco shell warmer Found tripped high limit and bad fan motor. Cleaned motor and…"
type textarea "x"
type textarea "Taco shell warmer Found tripped high limit and bad fan motor. Cleaned motor and…"
type textarea "x"
type textarea "Taco shell warmer Found tripped high limit and bad fan motor. Cleaned motor and…"
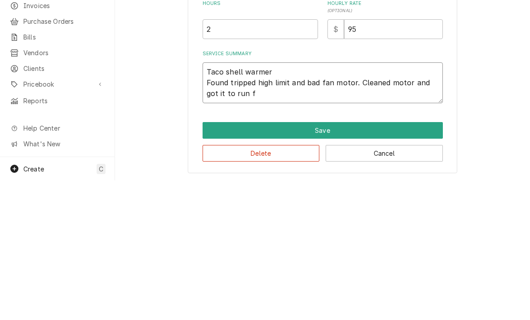
type textarea "x"
type textarea "Taco shell warmer Found tripped high limit and bad fan motor. Cleaned motor and…"
type textarea "x"
type textarea "Taco shell warmer Found tripped high limit and bad fan motor. Cleaned motor and…"
type textarea "x"
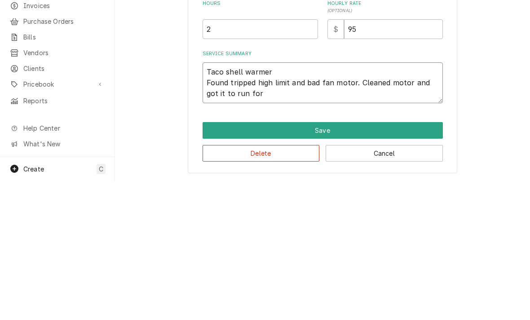
type textarea "Taco shell warmer Found tripped high limit and bad fan motor. Cleaned motor and…"
type textarea "x"
type textarea "Taco shell warmer Found tripped high limit and bad fan motor. Cleaned motor and…"
type textarea "x"
type textarea "Taco shell warmer Found tripped high limit and bad fan motor. Cleaned motor and…"
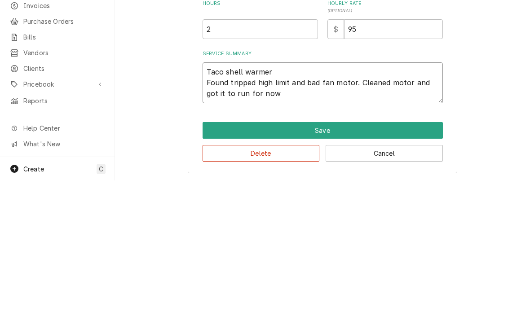
type textarea "x"
type textarea "Taco shell warmer Found tripped high limit and bad fan motor. Cleaned motor and…"
type textarea "x"
type textarea "Taco shell warmer Found tripped high limit and bad fan motor. Cleaned motor and…"
type textarea "x"
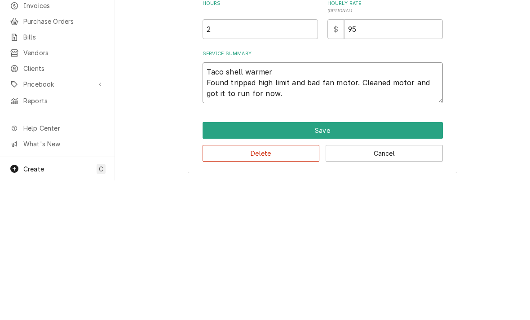
type textarea "Taco shell warmer Found tripped high limit and bad fan motor. Cleaned motor and…"
type textarea "x"
type textarea "Taco shell warmer Found tripped high limit and bad fan motor. Cleaned motor and…"
type textarea "x"
type textarea "Taco shell warmer Found tripped high limit and bad fan motor. Cleaned motor and…"
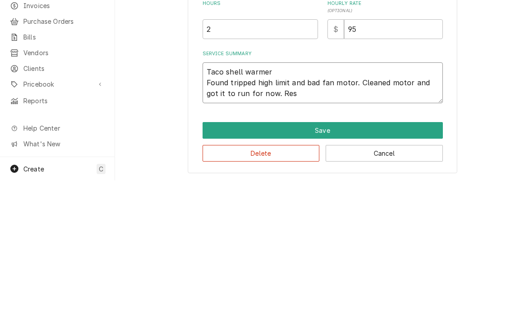
type textarea "x"
type textarea "Taco shell warmer Found tripped high limit and bad fan motor. Cleaned motor and…"
type textarea "x"
type textarea "Taco shell warmer Found tripped high limit and bad fan motor. Cleaned motor and…"
type textarea "x"
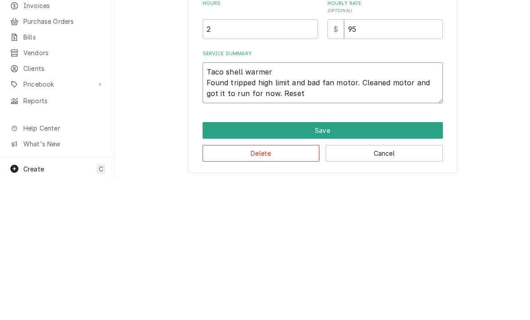
type textarea "Taco shell warmer Found tripped high limit and bad fan motor. Cleaned motor and…"
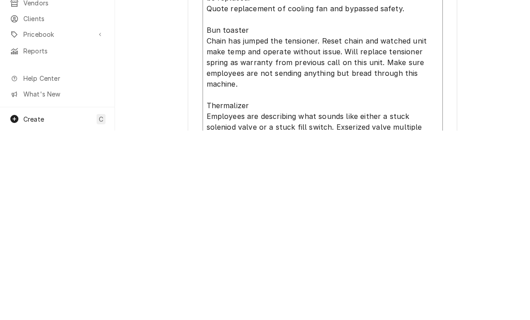
scroll to position [230, 0]
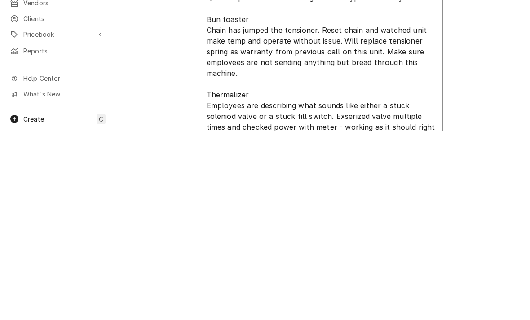
click at [324, 124] on textarea "Taco shell warmer Found tripped high limit and bad fan motor. Cleaned motor and…" at bounding box center [322, 225] width 240 height 202
click at [316, 124] on textarea "Taco shell warmer Found tripped high limit and bad fan motor. Cleaned motor and…" at bounding box center [322, 225] width 240 height 202
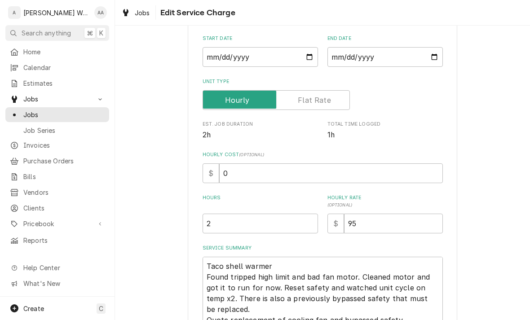
scroll to position [134, 0]
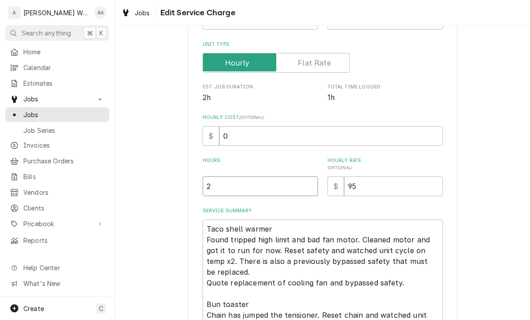
click at [226, 182] on input "2" at bounding box center [259, 186] width 115 height 20
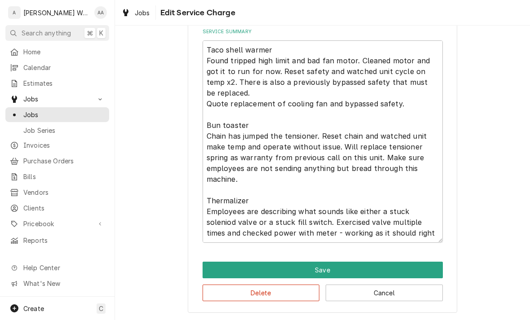
click at [218, 268] on button "Save" at bounding box center [322, 270] width 240 height 17
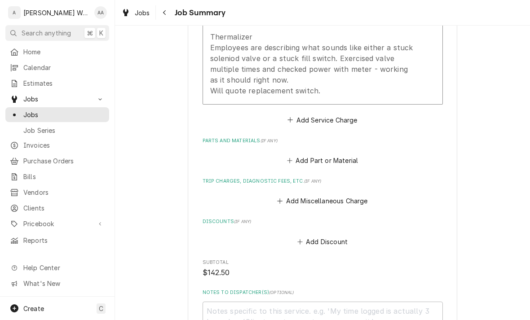
scroll to position [520, 0]
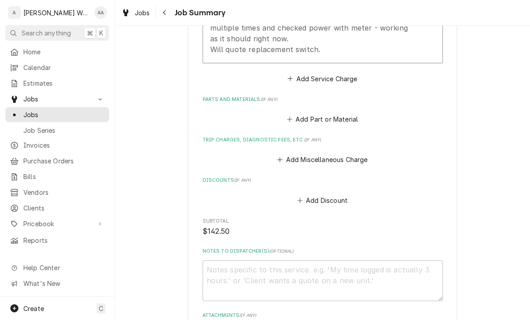
click at [304, 154] on button "Add Miscellaneous Charge" at bounding box center [322, 160] width 93 height 13
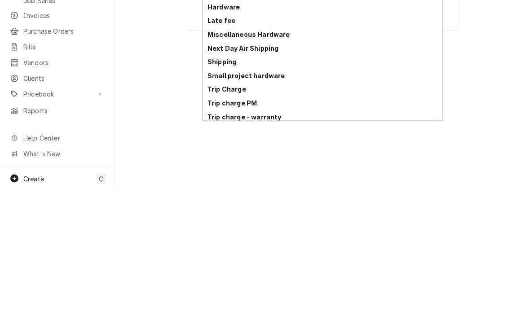
click at [211, 215] on strong "Trip Charge" at bounding box center [226, 219] width 39 height 8
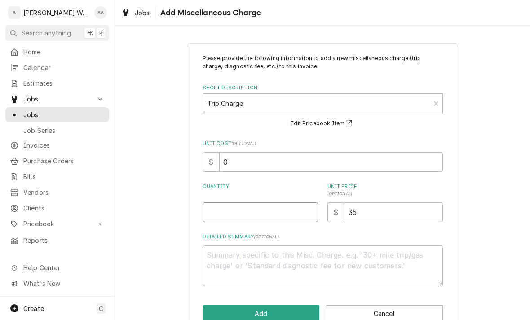
click at [220, 208] on input "Quantity" at bounding box center [259, 212] width 115 height 20
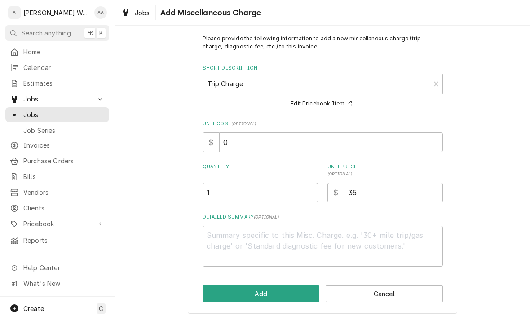
click at [223, 294] on button "Add" at bounding box center [260, 294] width 117 height 17
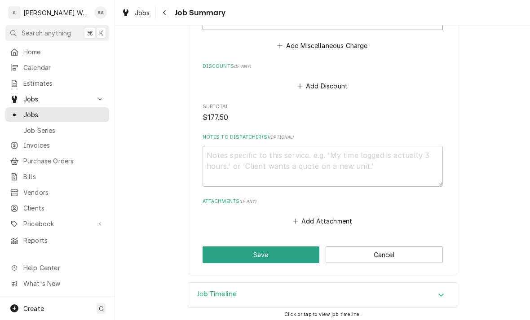
scroll to position [704, 0]
click at [225, 253] on button "Save" at bounding box center [260, 255] width 117 height 17
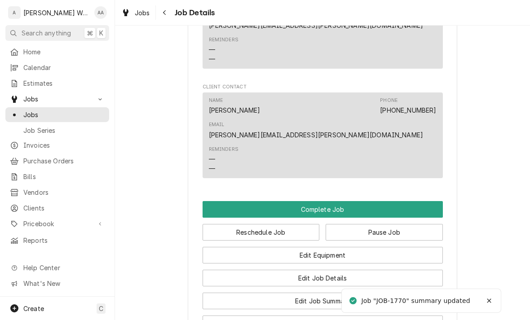
scroll to position [682, 0]
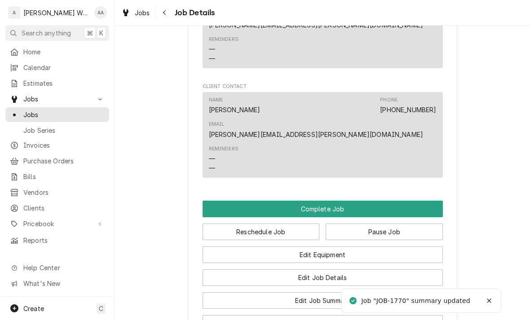
click at [357, 224] on button "Pause Job" at bounding box center [383, 232] width 117 height 17
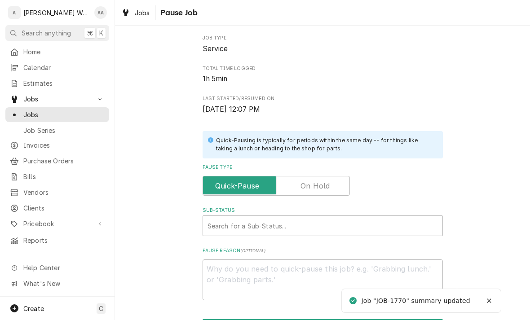
click at [295, 181] on input "Pause Type" at bounding box center [276, 186] width 139 height 20
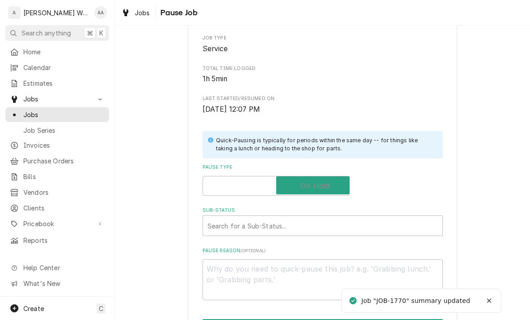
checkbox input "true"
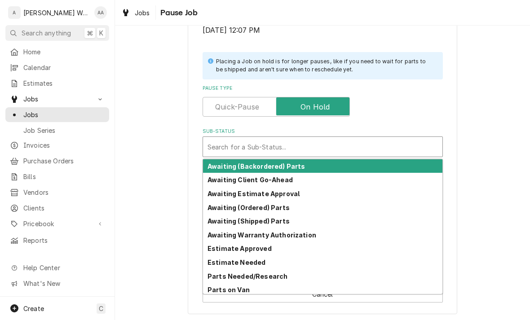
scroll to position [180, 0]
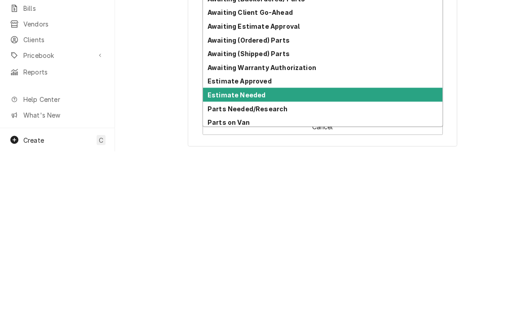
click at [216, 259] on strong "Estimate Needed" at bounding box center [236, 263] width 58 height 8
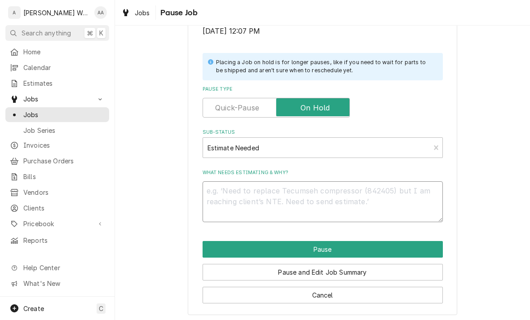
click at [234, 189] on textarea "What needs estimating & why?" at bounding box center [322, 201] width 240 height 41
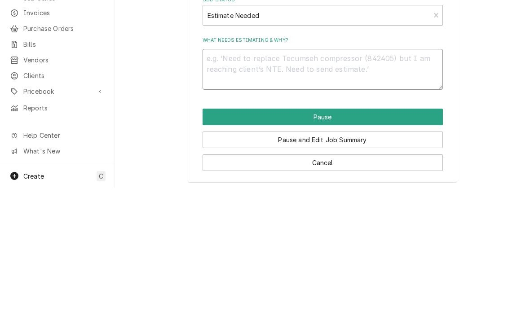
type textarea "x"
type textarea "Co"
type textarea "x"
type textarea "Coo"
type textarea "x"
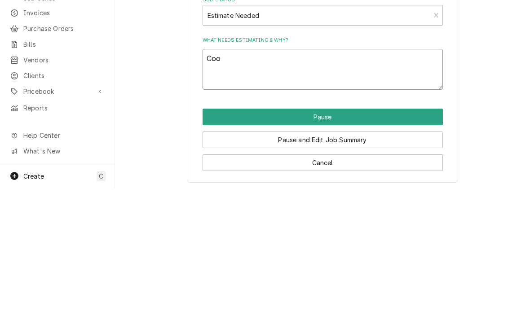
type textarea "Cook"
type textarea "x"
type textarea "Cookin"
type textarea "x"
type textarea "Cooking"
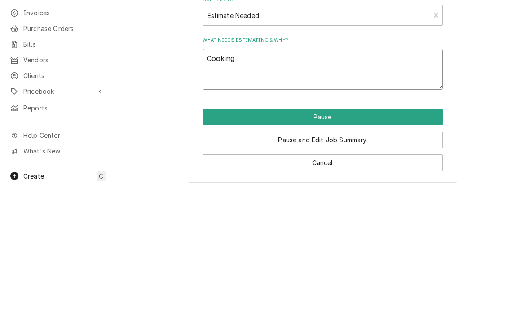
type textarea "x"
type textarea "Cooking f"
type textarea "x"
type textarea "Cooking fa"
type textarea "x"
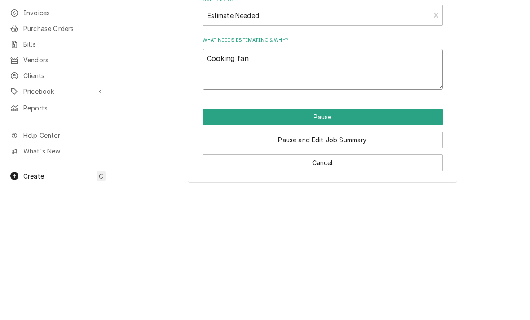
type textarea "Cooking fan"
type textarea "x"
type textarea "Cooking fan a"
type textarea "x"
type textarea "Cooking fan and"
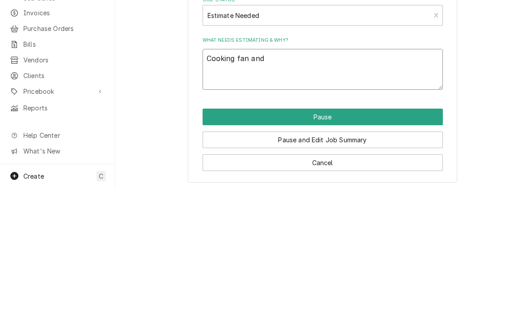
type textarea "x"
type textarea "Cooking fan and"
type textarea "x"
type textarea "Cooking fan and s"
type textarea "x"
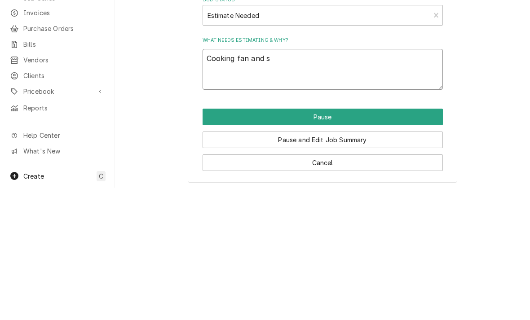
type textarea "Cooking fan and sa"
type textarea "x"
type textarea "Cooking fan and saf"
type textarea "x"
type textarea "Cooking fan and safety"
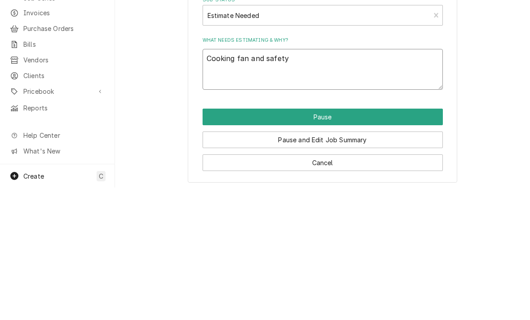
type textarea "x"
type textarea "Cooking fan and safety"
type textarea "x"
type textarea "Cooking fan and safety,"
type textarea "x"
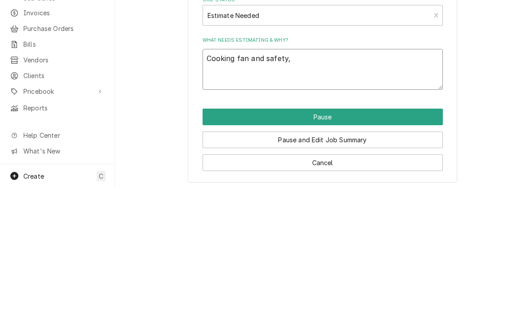
type textarea "Cooking fan and safety,"
type textarea "x"
type textarea "Cooking fan and safety, t"
type textarea "x"
type textarea "Cooking fan and safety, th"
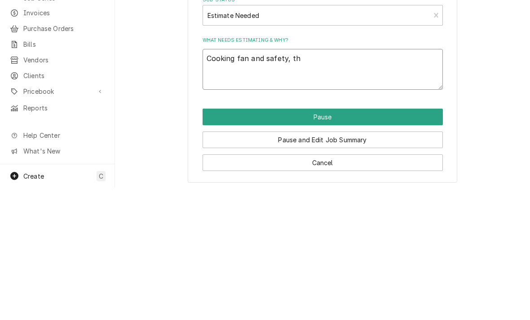
type textarea "x"
type textarea "Cooking fan and safety, the"
type textarea "x"
type textarea "Cooking fan and safety, ther"
type textarea "x"
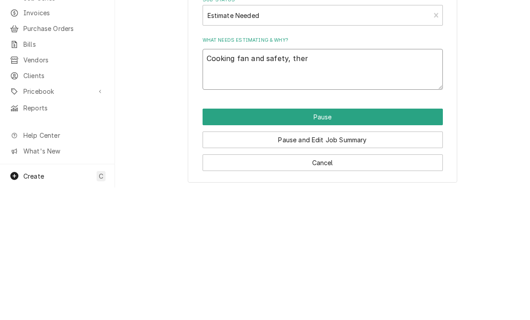
type textarea "Cooking fan and safety, therm"
type textarea "x"
type textarea "Cooking fan and safety, therma"
type textarea "x"
type textarea "Cooking fan and safety, thermal"
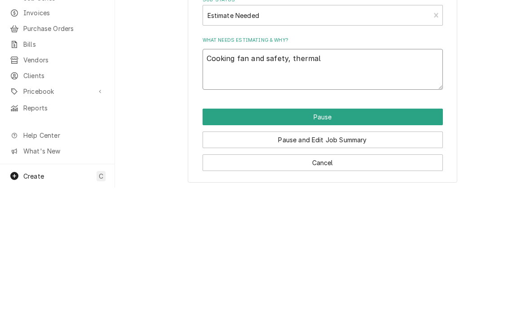
type textarea "x"
type textarea "Cooking fan and safety, thermali"
type textarea "x"
type textarea "Cooking fan and safety, thermaliz"
type textarea "x"
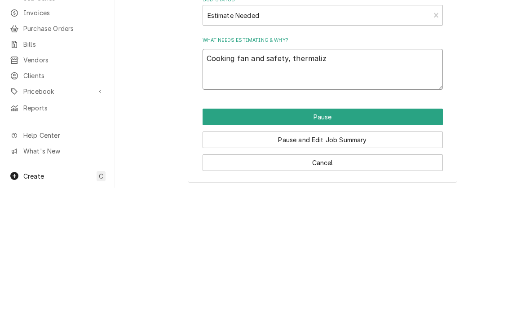
type textarea "Cooking fan and safety, thermalize"
type textarea "x"
type textarea "Cooking fan and safety, thermalizer"
type textarea "x"
type textarea "Cooking fan and safety, thermalizer"
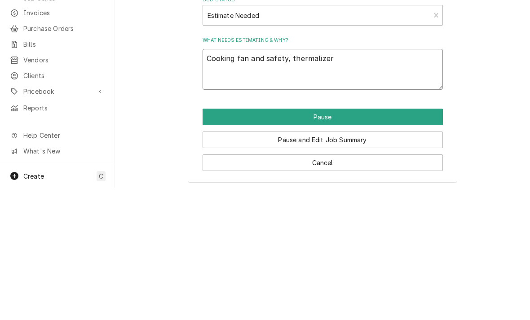
type textarea "x"
type textarea "Cooking fan and safety, thermalizer s"
type textarea "x"
type textarea "Cooking fan and safety, thermalizer sw"
type textarea "x"
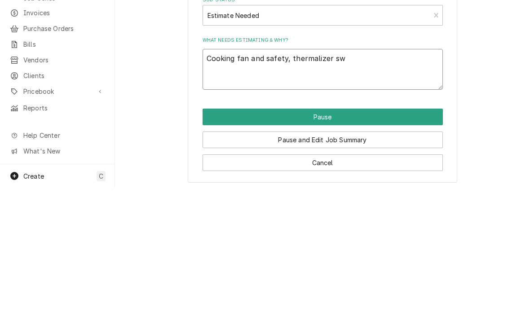
type textarea "Cooking fan and safety, thermalizer swi"
type textarea "x"
type textarea "Cooking fan and safety, thermalizer swit"
type textarea "x"
type textarea "Cooking fan and safety, thermalizer switc"
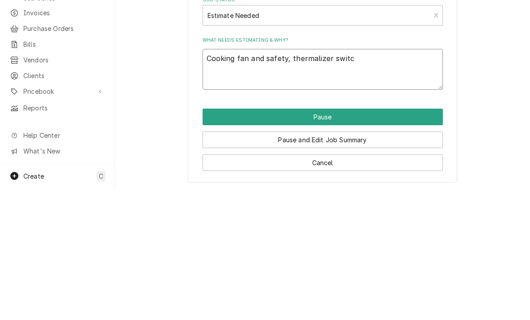
type textarea "x"
type textarea "Cooking fan and safety, thermalizer switch"
type textarea "x"
type textarea "Cooking fan and safety, thermalizer switch"
click at [219, 241] on button "Pause" at bounding box center [322, 249] width 240 height 17
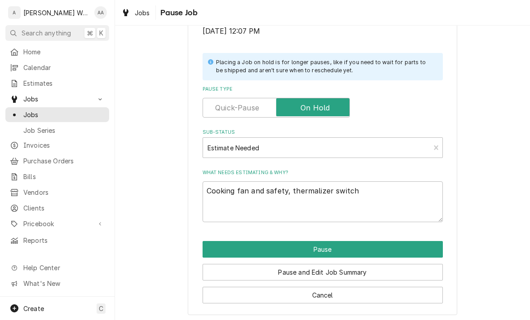
type textarea "x"
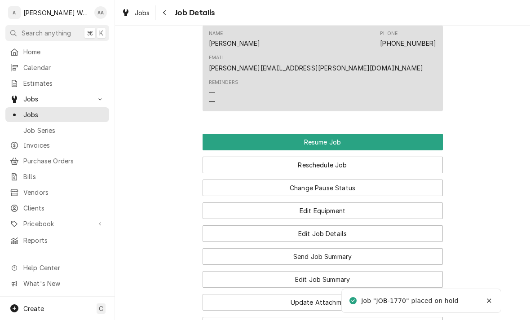
scroll to position [836, 0]
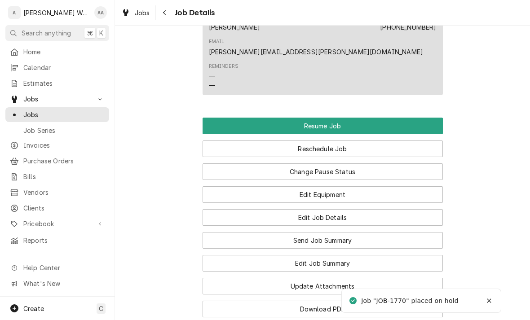
click at [244, 186] on button "Edit Equipment" at bounding box center [322, 194] width 240 height 17
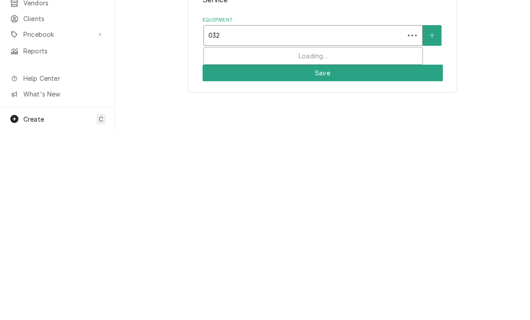
type input "0320"
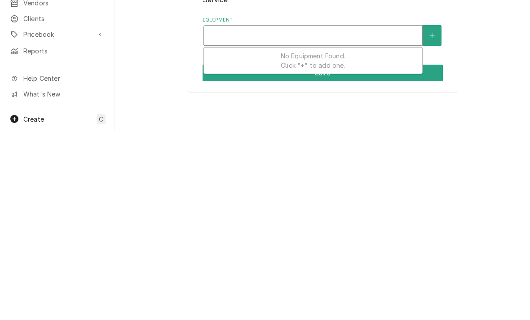
click at [427, 215] on button "Equipment" at bounding box center [431, 225] width 19 height 21
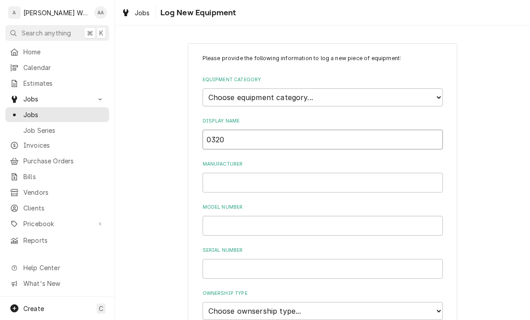
click at [234, 139] on input "0320" at bounding box center [322, 140] width 240 height 20
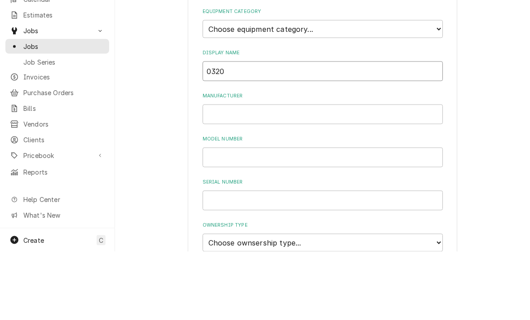
click at [217, 130] on input "0320" at bounding box center [322, 140] width 240 height 20
click at [216, 130] on input "0320" at bounding box center [322, 140] width 240 height 20
type input "Taco Shell Warmer"
click at [222, 88] on select "Choose equipment category... Ice Machines Refrigeration Beverage Equipment Work…" at bounding box center [322, 97] width 240 height 18
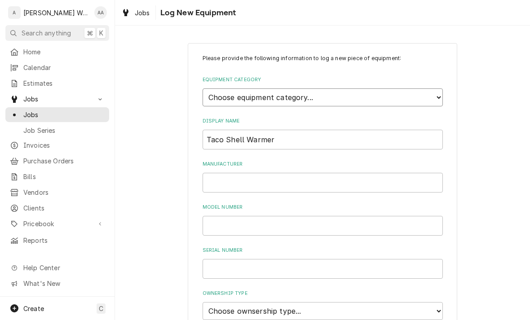
select select "14"
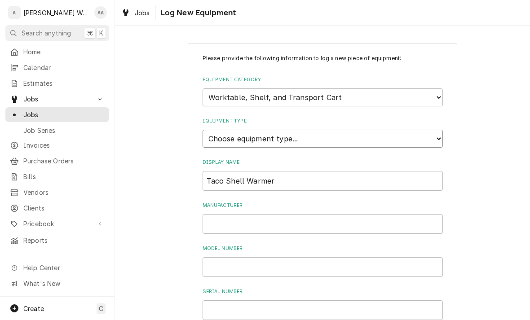
click at [237, 130] on select "Choose equipment type... Cart, Truck, and Dolly Rack and Shelf Worktable and St…" at bounding box center [322, 139] width 240 height 18
click at [224, 137] on select "Choose equipment type... Cart, Truck, and Dolly Rack and Shelf Worktable and St…" at bounding box center [322, 139] width 240 height 18
select select "117"
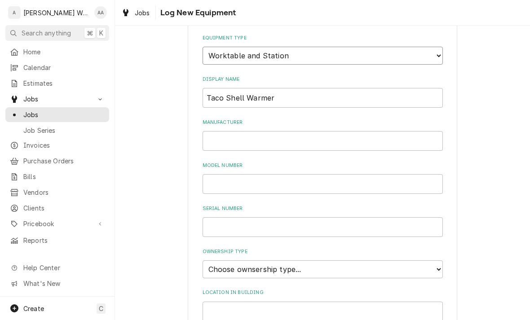
scroll to position [84, 0]
click at [228, 148] on div "Please provide the following information to log a new piece of equipment: Equip…" at bounding box center [322, 220] width 240 height 498
click at [216, 131] on input "Manufacturer" at bounding box center [322, 141] width 240 height 20
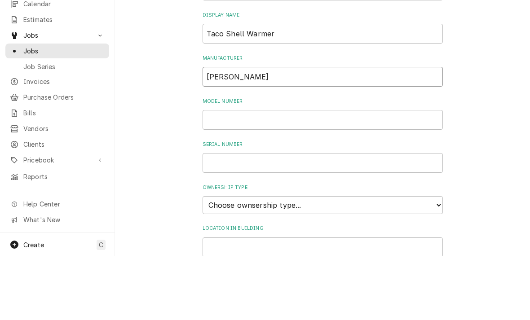
type input "[PERSON_NAME]"
click at [242, 174] on input "Model Number" at bounding box center [322, 184] width 240 height 20
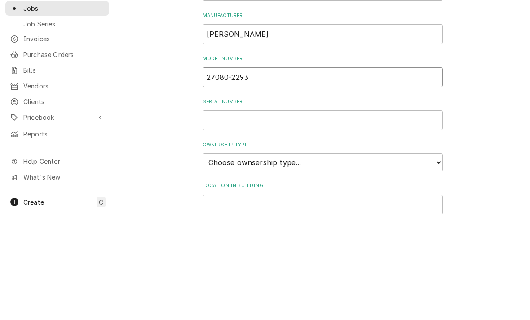
type input "27080-2293"
click at [211, 217] on input "Serial Number" at bounding box center [322, 227] width 240 height 20
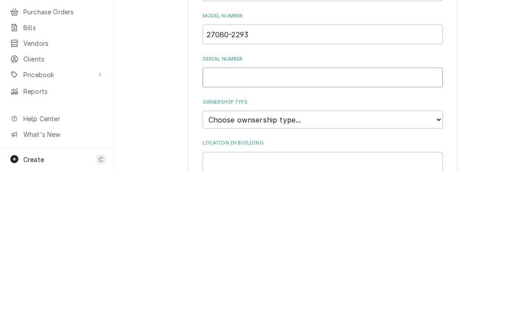
click at [221, 217] on input "Serial Number" at bounding box center [322, 227] width 240 height 20
paste input "0320"
type input "032015550945"
click at [215, 260] on select "Choose ownsership type... Unknown Owned Leased Rented" at bounding box center [322, 269] width 240 height 18
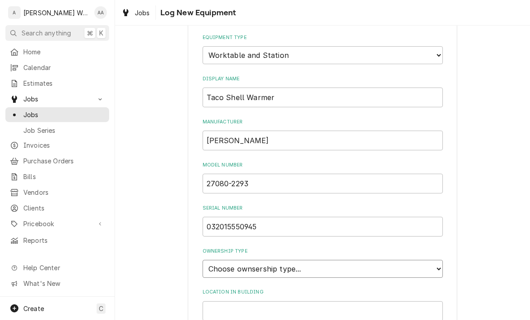
select select "1"
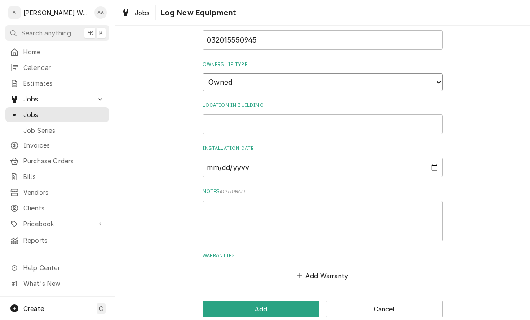
scroll to position [270, 0]
click at [214, 301] on button "Add" at bounding box center [260, 309] width 117 height 17
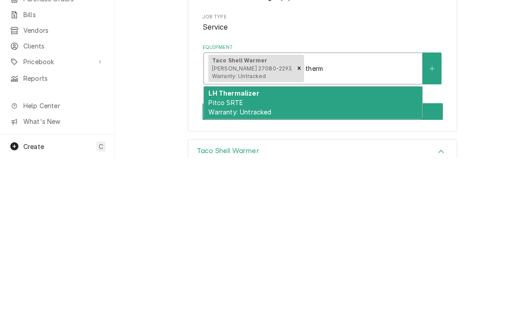
scroll to position [5, 0]
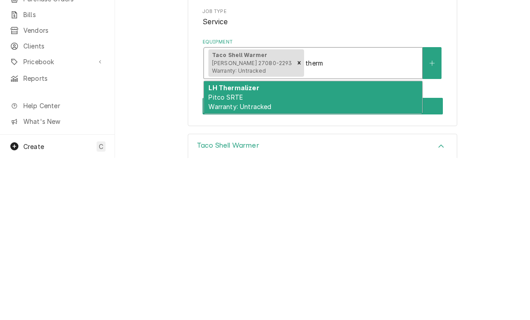
type input "therm"
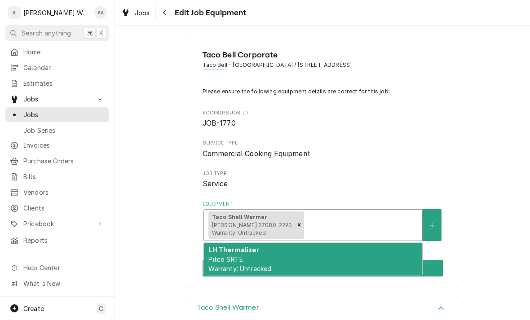
click at [435, 227] on button "Equipment" at bounding box center [431, 225] width 19 height 32
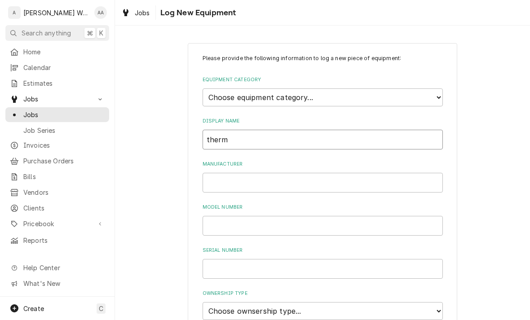
click at [249, 133] on input "therm" at bounding box center [322, 140] width 240 height 20
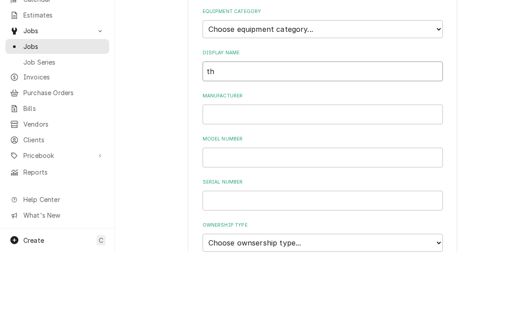
type input "t"
type input "RH Thermalizer"
click at [223, 88] on select "Choose equipment category... Ice Machines Refrigeration Beverage Equipment Work…" at bounding box center [322, 97] width 240 height 18
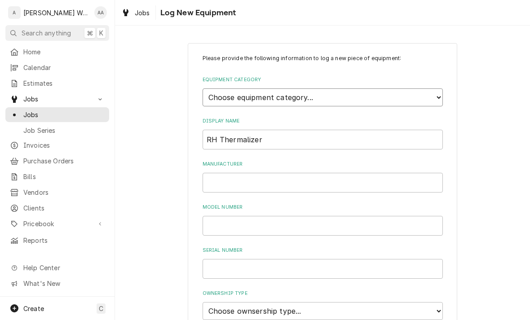
select select "14"
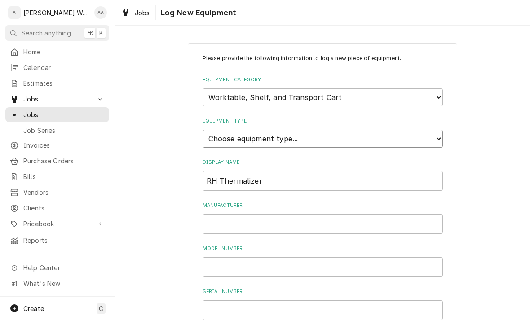
click at [237, 130] on select "Choose equipment type... Cart, Truck, and Dolly Rack and Shelf Worktable and St…" at bounding box center [322, 139] width 240 height 18
select select "117"
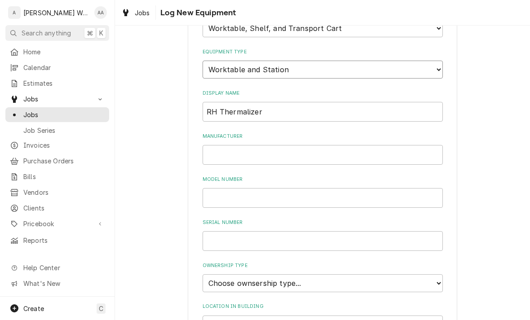
scroll to position [70, 0]
click at [222, 145] on input "Manufacturer" at bounding box center [322, 155] width 240 height 20
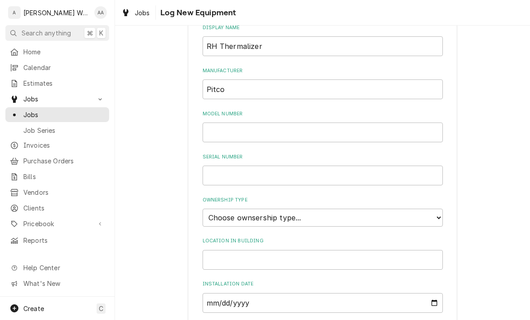
scroll to position [164, 0]
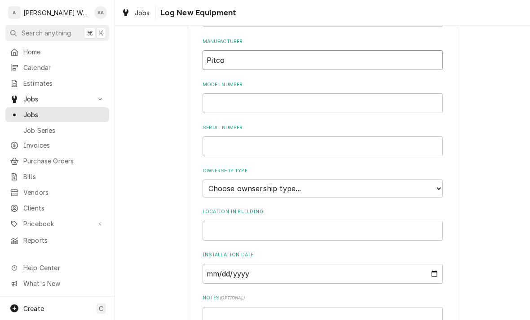
type input "Pitco"
click at [215, 180] on select "Choose ownsership type... Unknown Owned Leased Rented" at bounding box center [322, 189] width 240 height 18
select select "1"
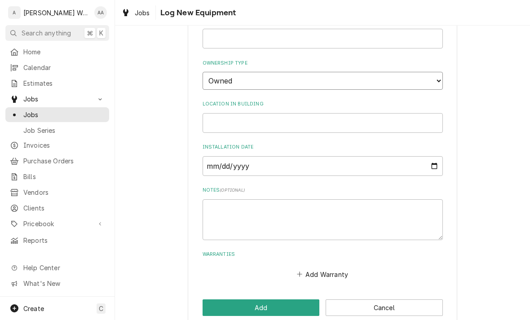
scroll to position [270, 0]
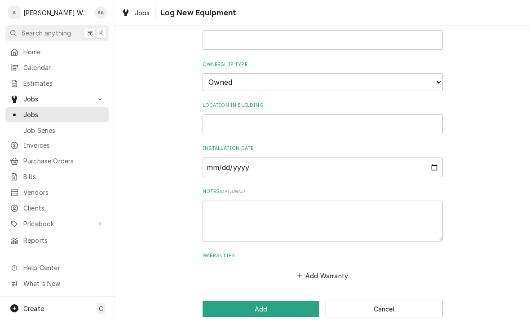
click at [219, 301] on button "Add" at bounding box center [260, 309] width 117 height 17
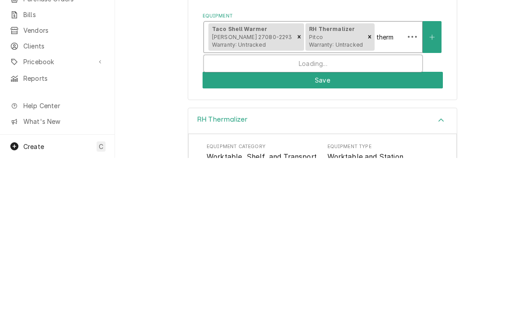
scroll to position [45, 0]
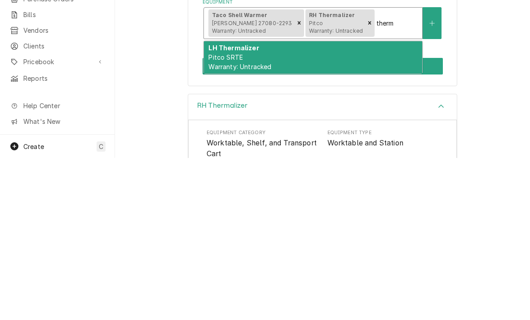
click at [216, 215] on span "Pitco SRTE Warranty: Untracked" at bounding box center [239, 223] width 63 height 17
type input "therm"
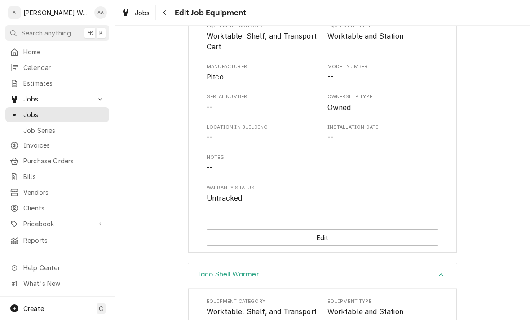
scroll to position [343, 0]
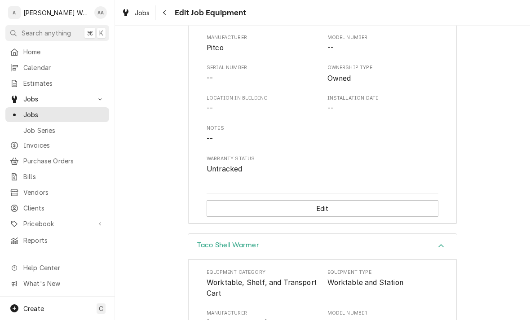
click at [221, 200] on button "Edit" at bounding box center [323, 208] width 232 height 17
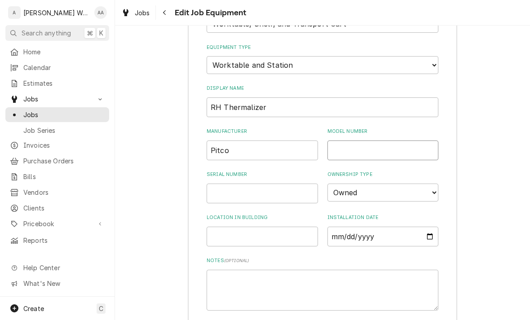
click at [347, 141] on input "Model Number" at bounding box center [382, 151] width 111 height 20
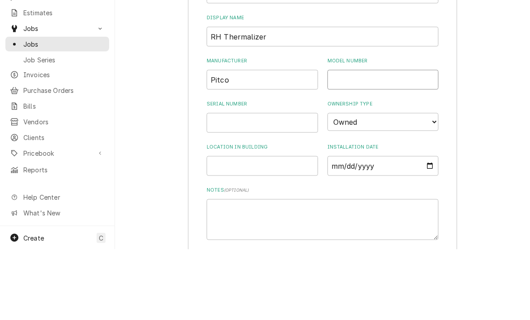
click at [341, 141] on input "Model Number" at bounding box center [382, 151] width 111 height 20
paste input "SRTE"
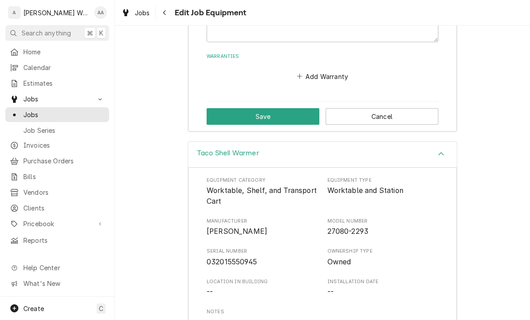
type input "SRTE"
click at [218, 108] on button "Save" at bounding box center [263, 116] width 113 height 17
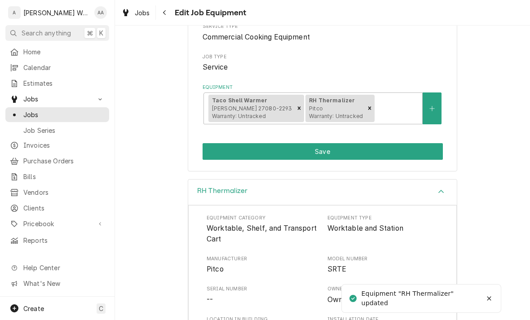
scroll to position [115, 0]
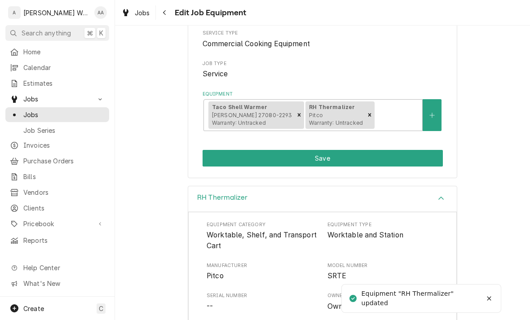
click at [232, 158] on button "Save" at bounding box center [322, 158] width 240 height 17
